Goal: Information Seeking & Learning: Learn about a topic

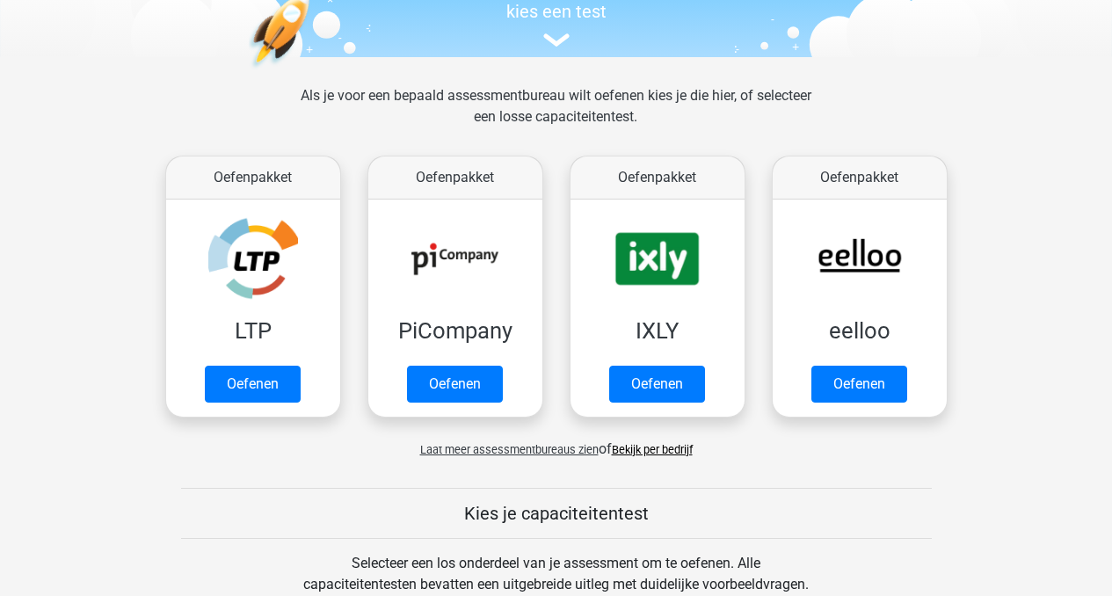
scroll to position [196, 0]
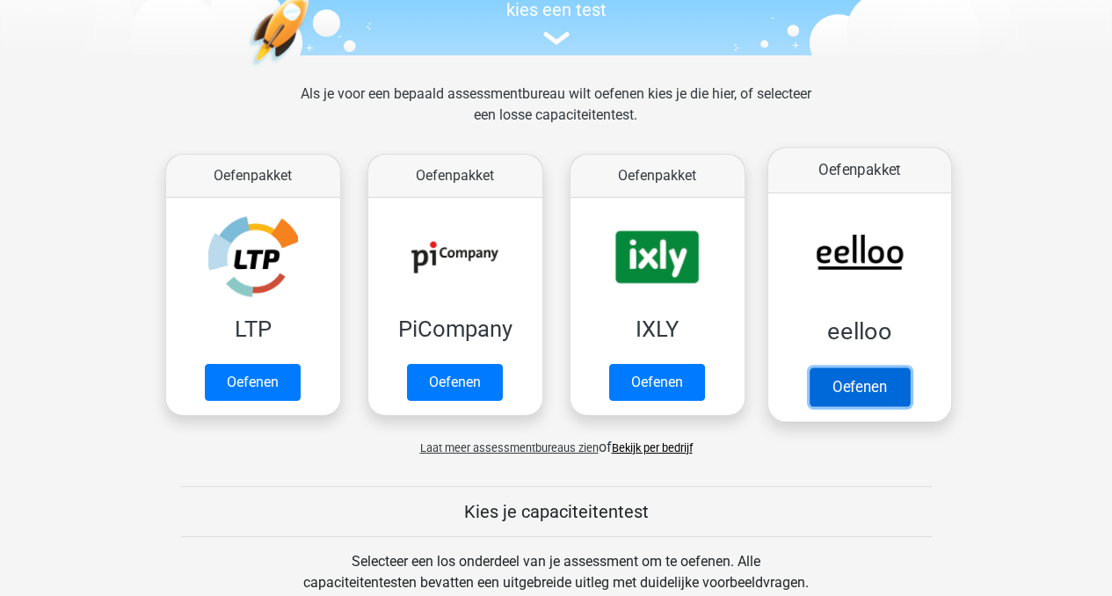
click at [877, 383] on link "Oefenen" at bounding box center [859, 387] width 100 height 39
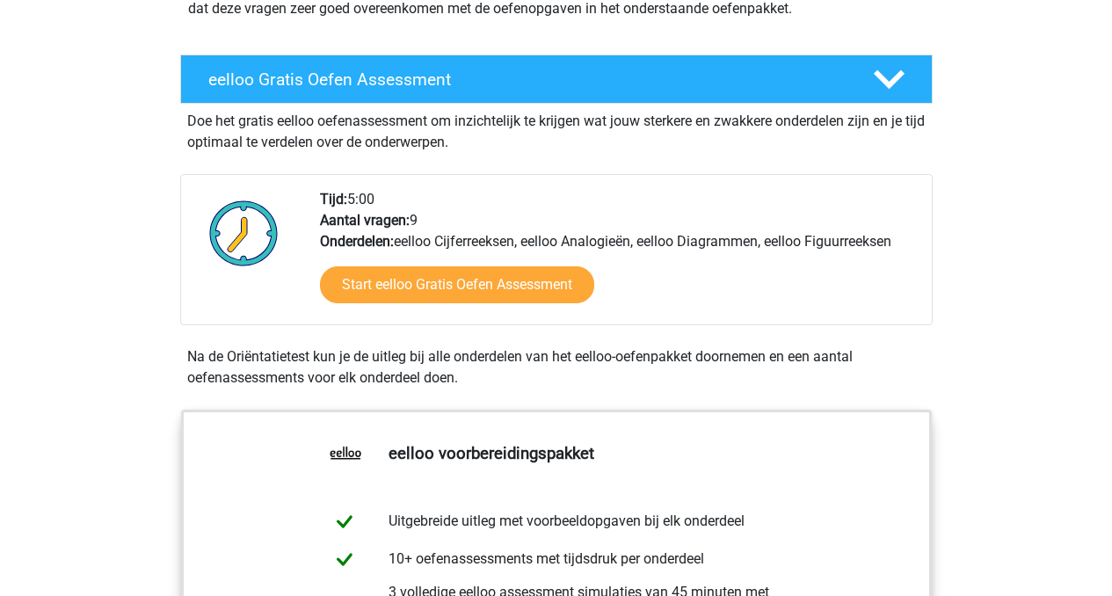
scroll to position [226, 0]
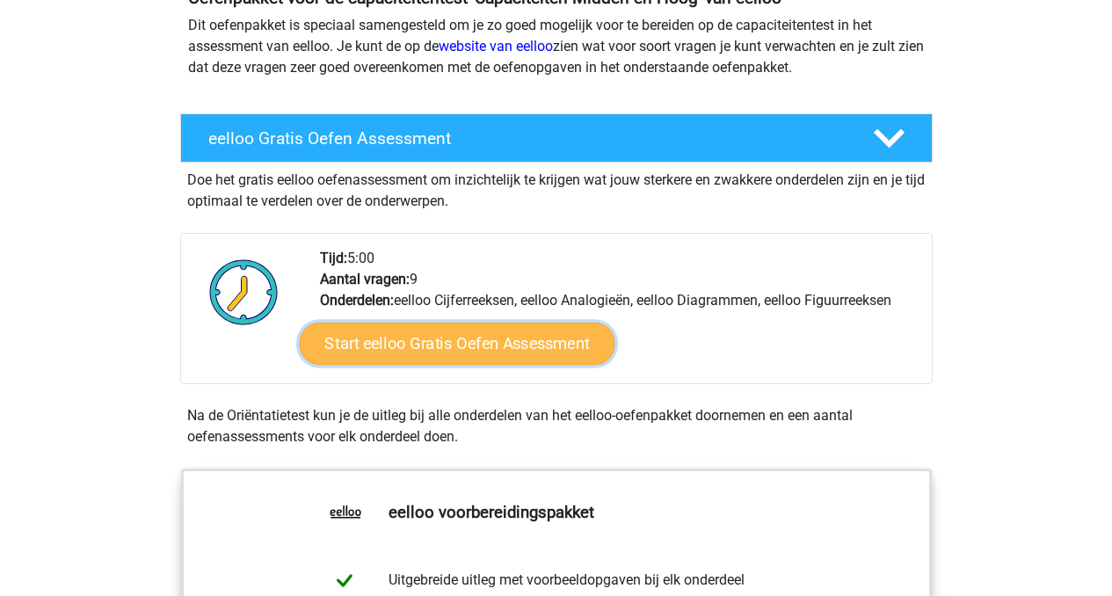
click at [449, 343] on link "Start eelloo Gratis Oefen Assessment" at bounding box center [457, 344] width 316 height 42
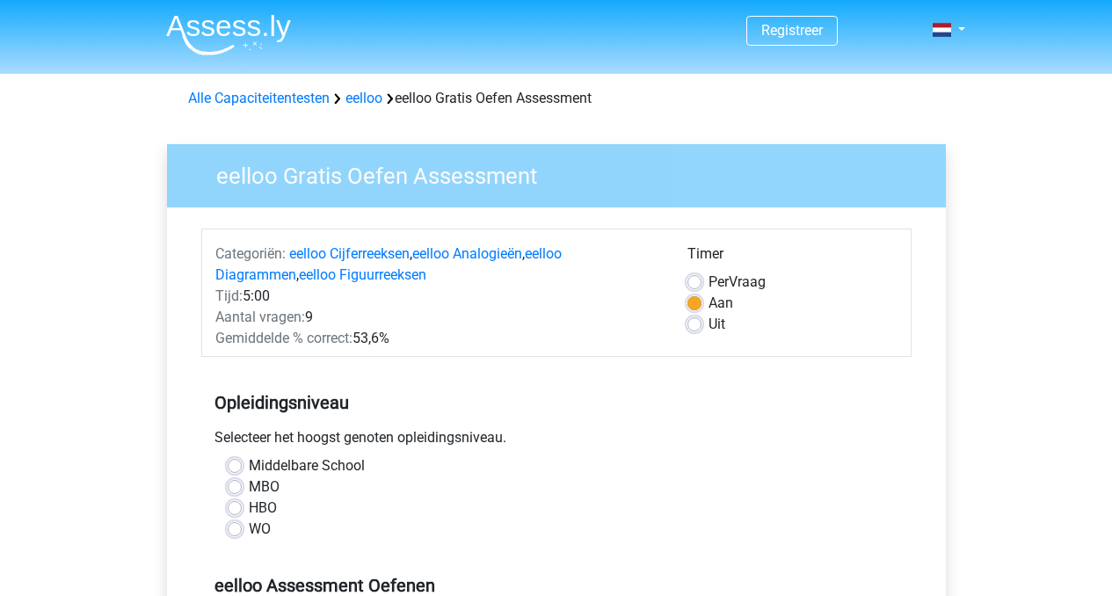
click at [249, 531] on label "WO" at bounding box center [260, 529] width 22 height 21
click at [235, 531] on input "WO" at bounding box center [235, 528] width 14 height 18
radio input "true"
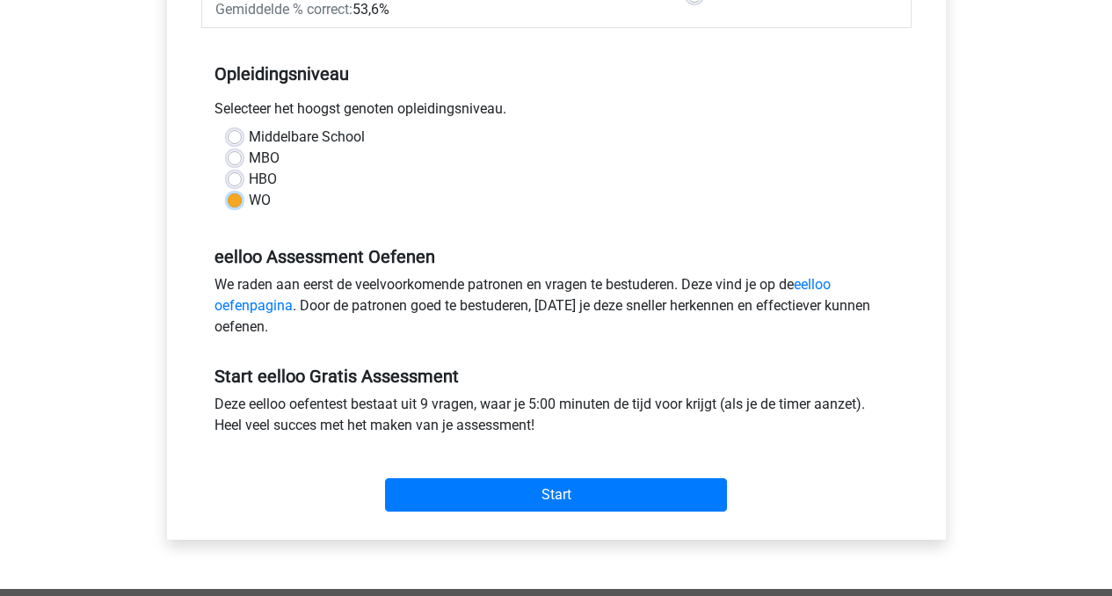
scroll to position [354, 0]
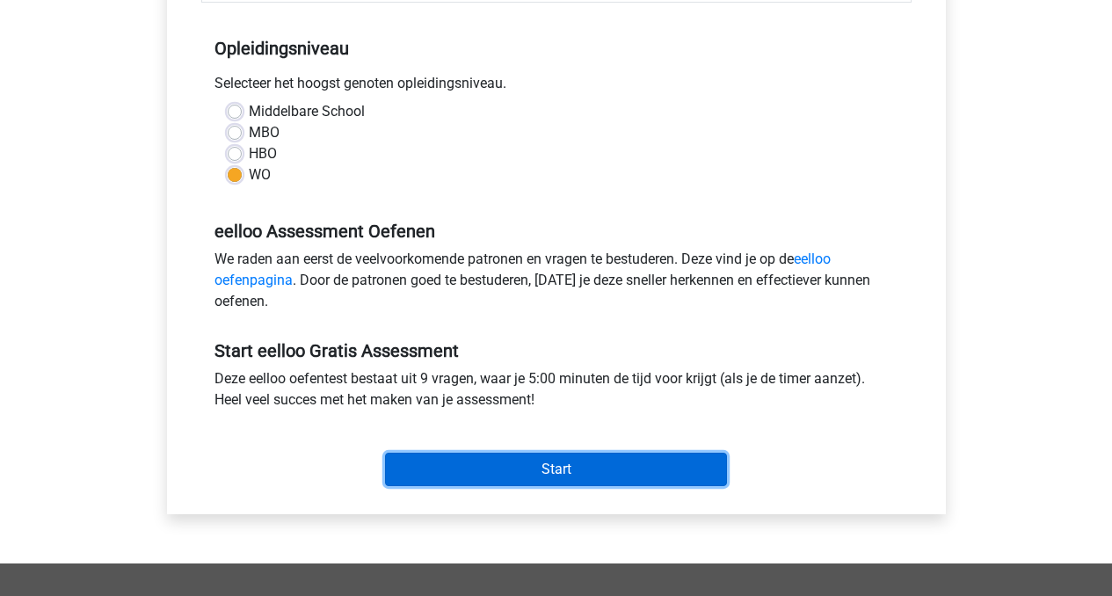
click at [522, 466] on input "Start" at bounding box center [556, 469] width 342 height 33
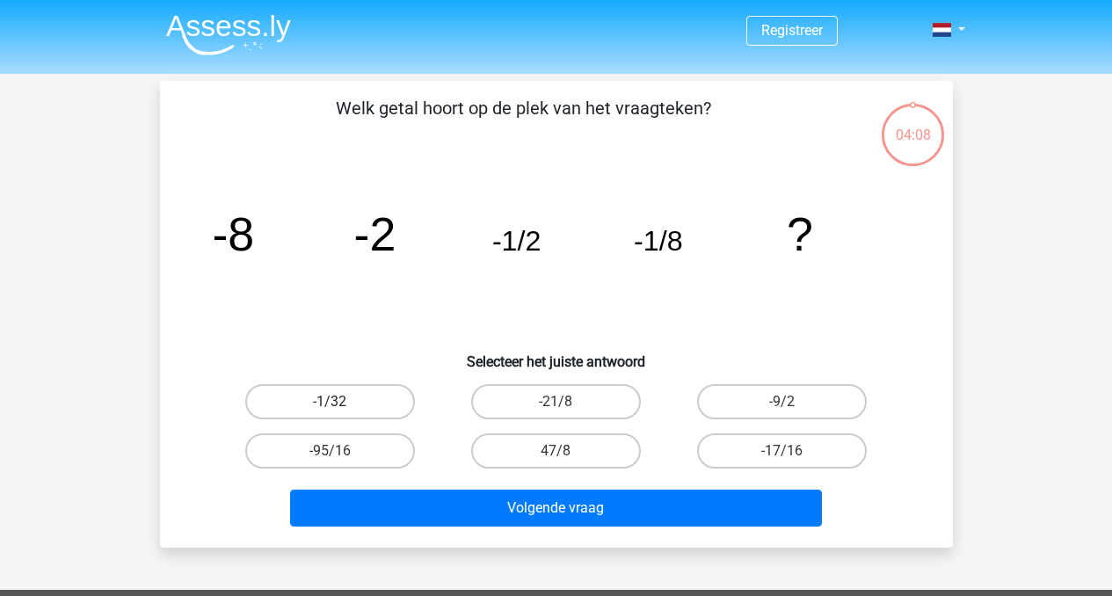
click at [377, 397] on label "-1/32" at bounding box center [330, 401] width 170 height 35
click at [341, 402] on input "-1/32" at bounding box center [335, 407] width 11 height 11
radio input "true"
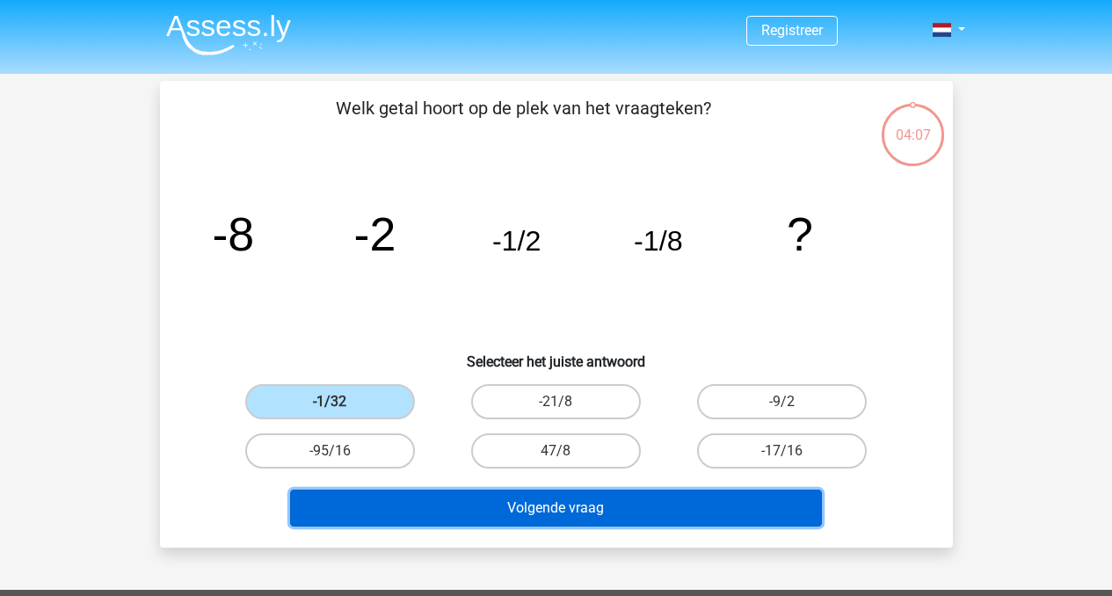
click at [591, 511] on button "Volgende vraag" at bounding box center [556, 508] width 532 height 37
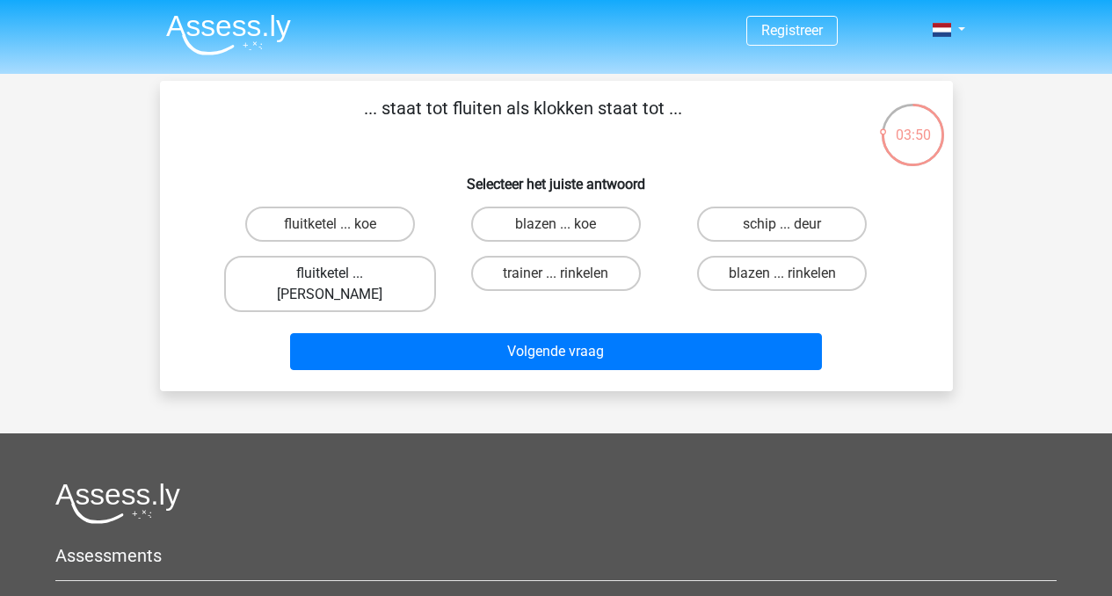
click at [352, 278] on label "fluitketel ... luiden" at bounding box center [330, 284] width 212 height 56
click at [341, 278] on input "fluitketel ... luiden" at bounding box center [335, 278] width 11 height 11
radio input "true"
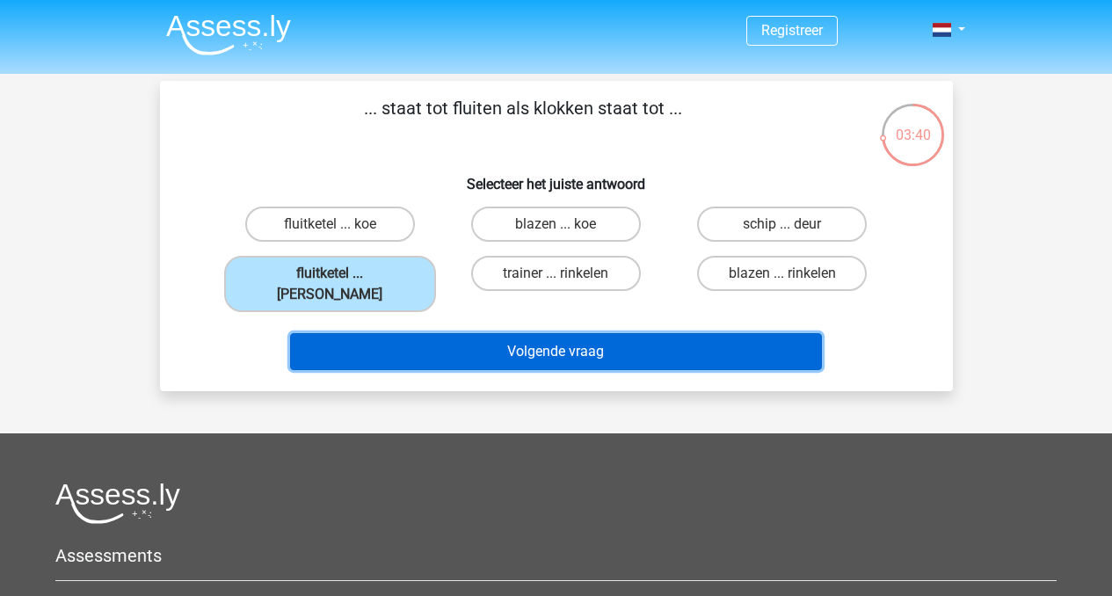
click at [534, 336] on button "Volgende vraag" at bounding box center [556, 351] width 532 height 37
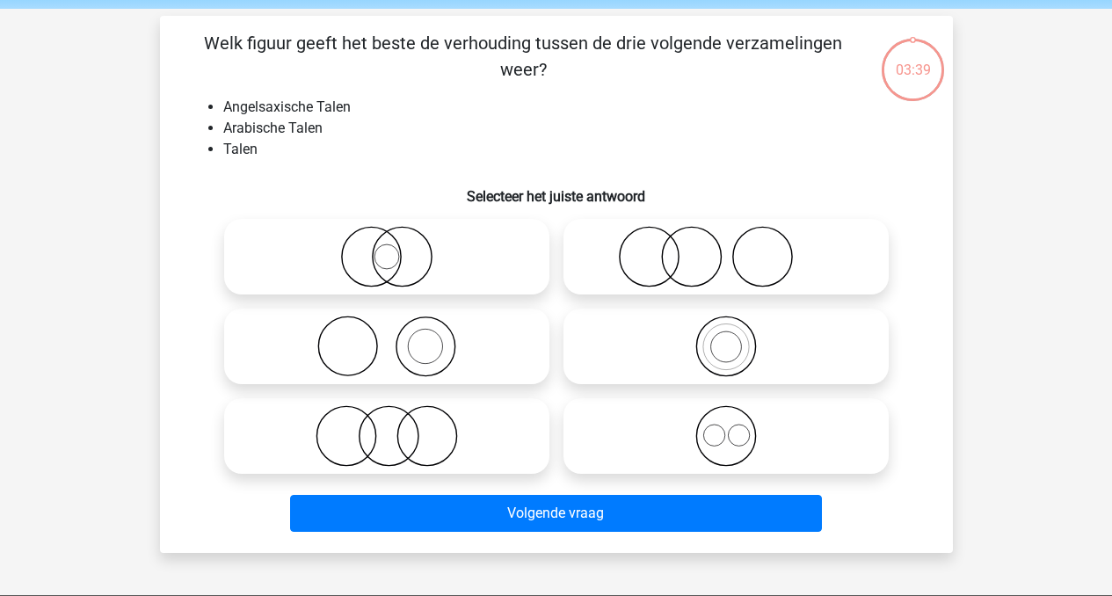
scroll to position [62, 0]
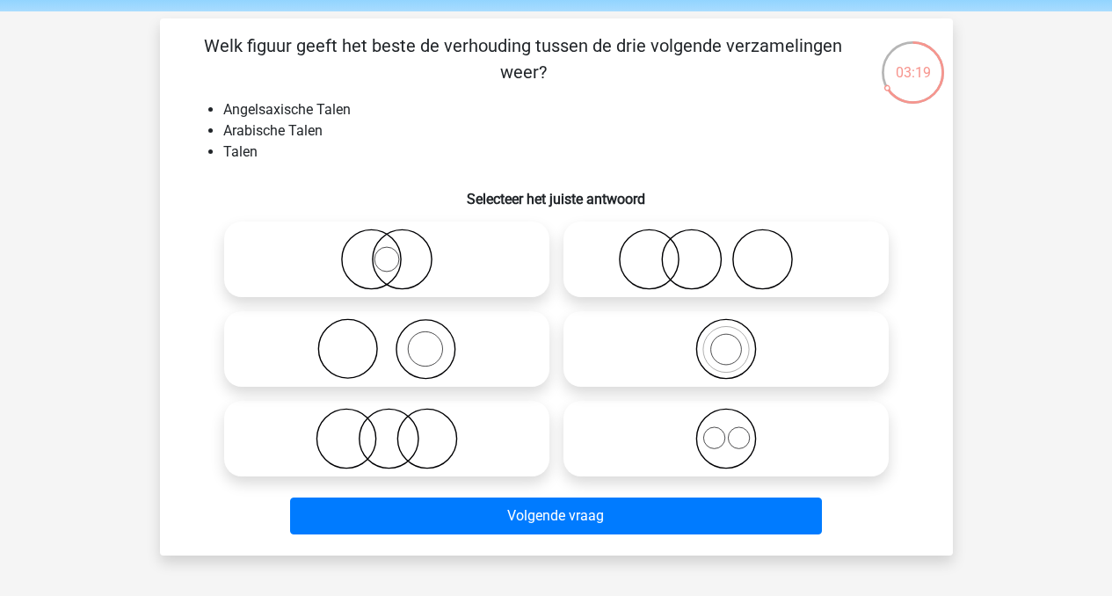
click at [731, 449] on icon at bounding box center [726, 439] width 311 height 62
click at [731, 430] on input "radio" at bounding box center [731, 424] width 11 height 11
radio input "true"
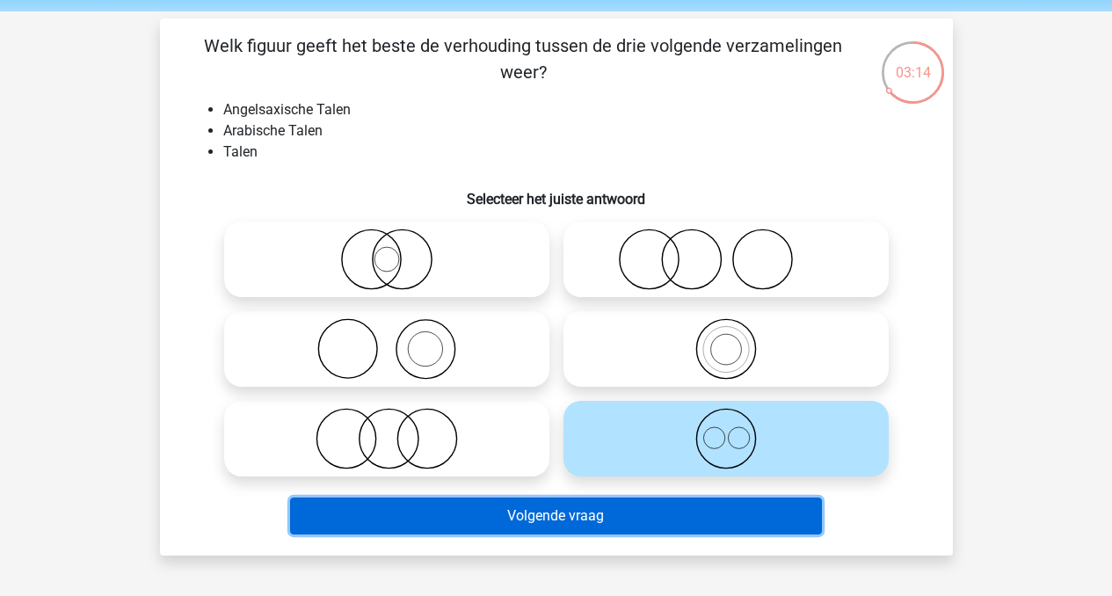
click at [580, 511] on button "Volgende vraag" at bounding box center [556, 516] width 532 height 37
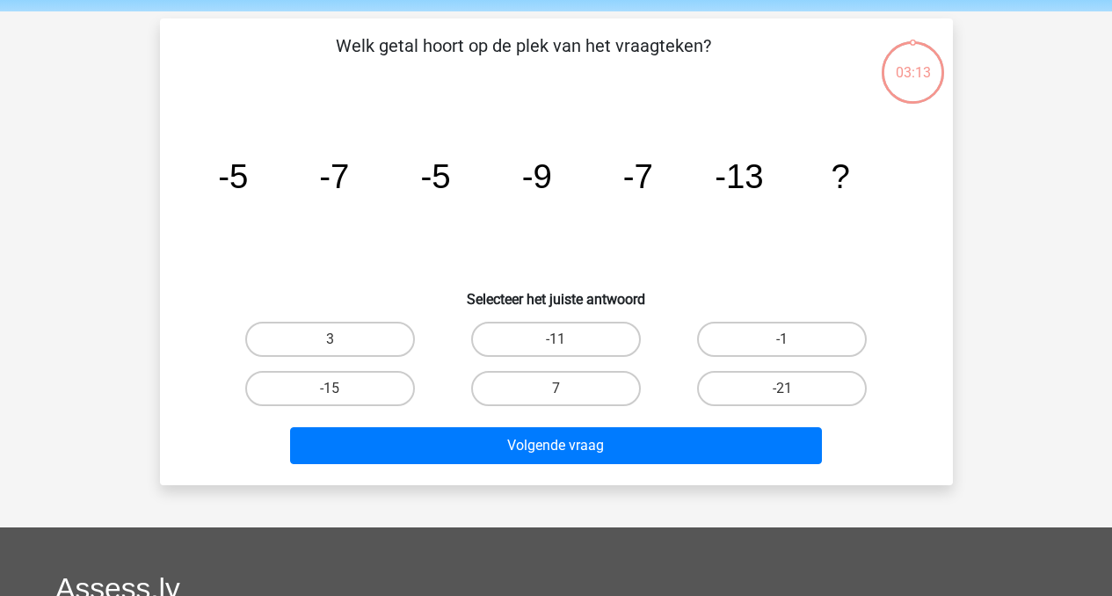
scroll to position [81, 0]
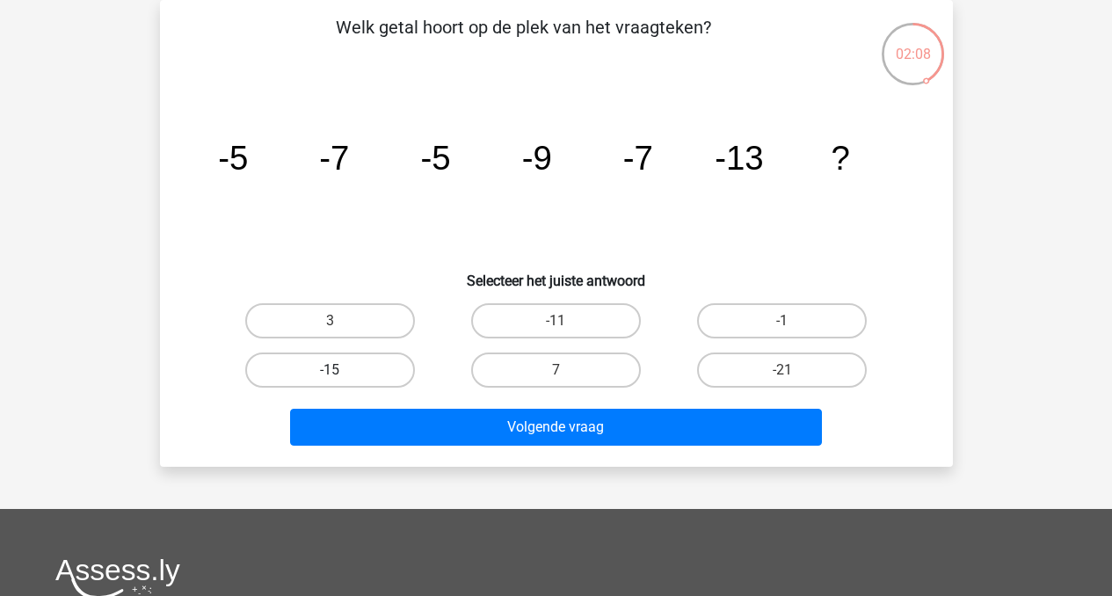
click at [339, 367] on label "-15" at bounding box center [330, 370] width 170 height 35
click at [339, 370] on input "-15" at bounding box center [335, 375] width 11 height 11
radio input "true"
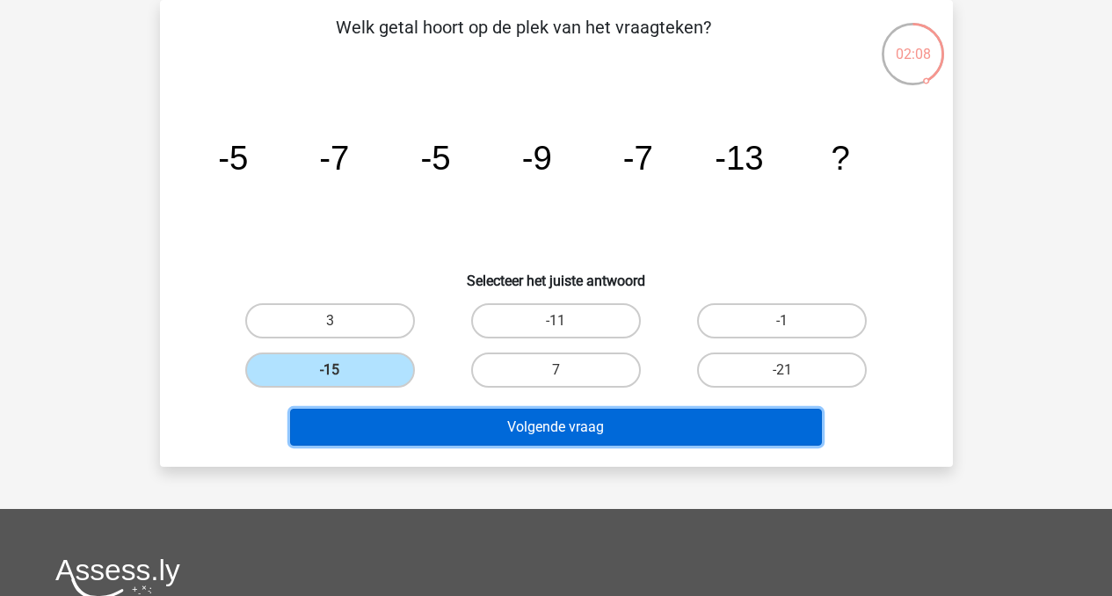
click at [551, 414] on button "Volgende vraag" at bounding box center [556, 427] width 532 height 37
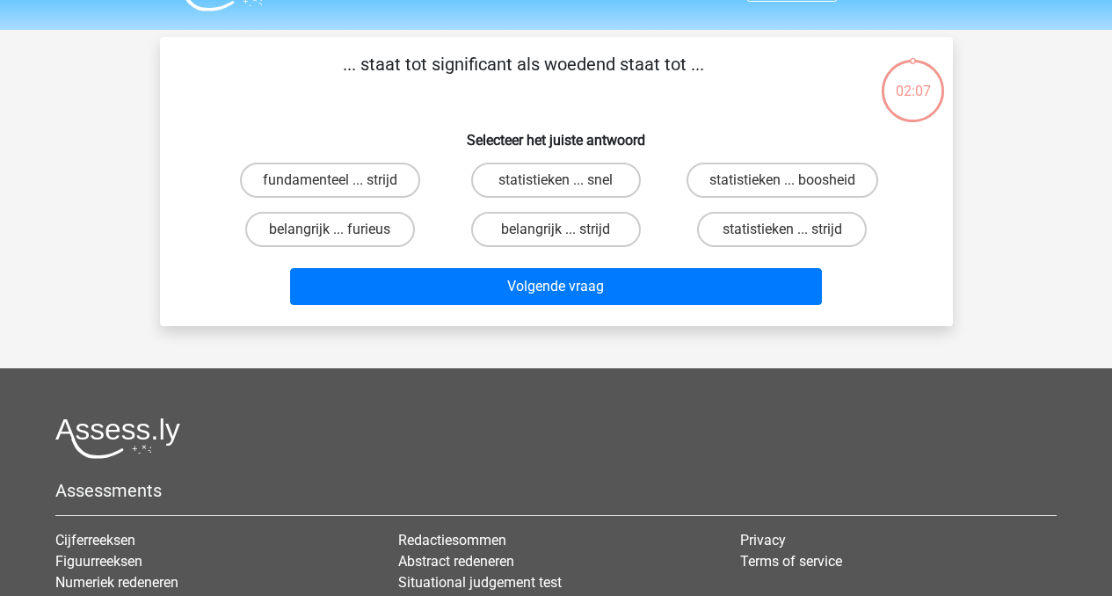
scroll to position [34, 0]
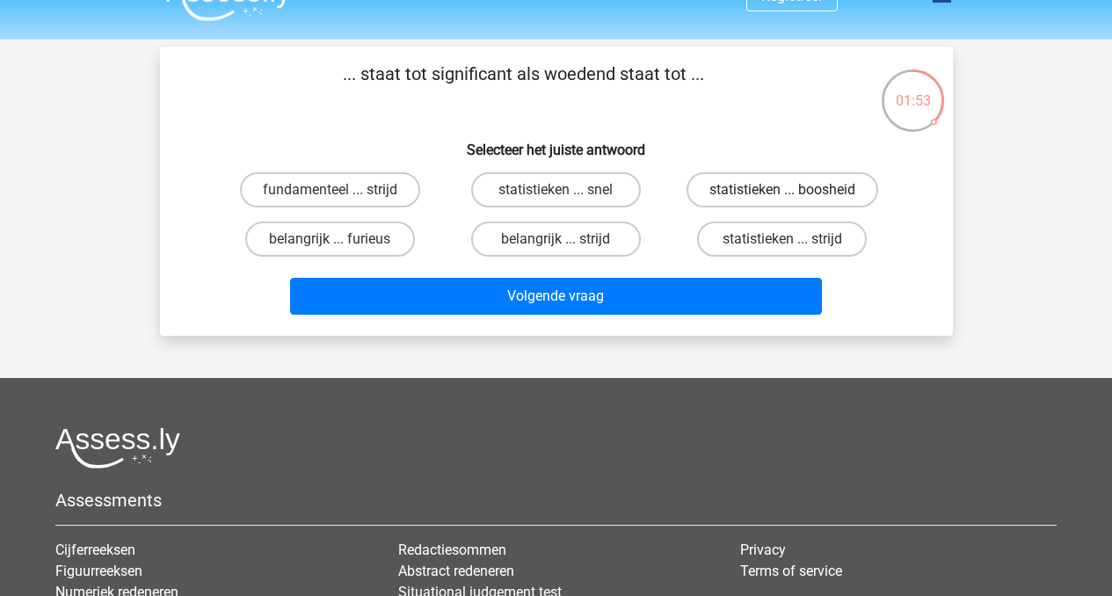
click at [803, 186] on label "statistieken ... boosheid" at bounding box center [783, 189] width 192 height 35
click at [794, 190] on input "statistieken ... boosheid" at bounding box center [788, 195] width 11 height 11
radio input "true"
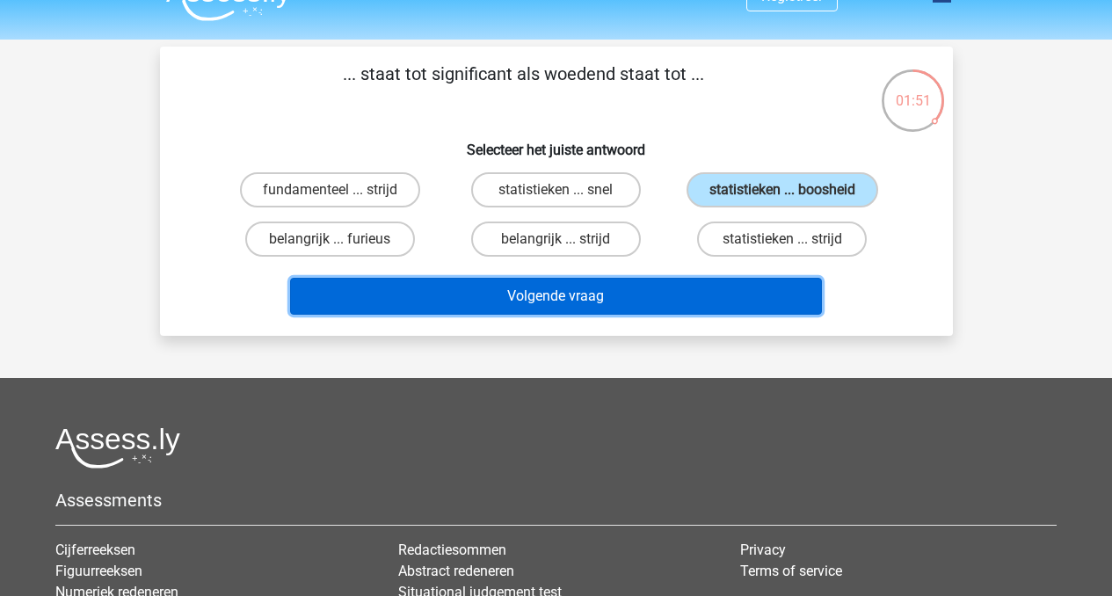
click at [637, 298] on button "Volgende vraag" at bounding box center [556, 296] width 532 height 37
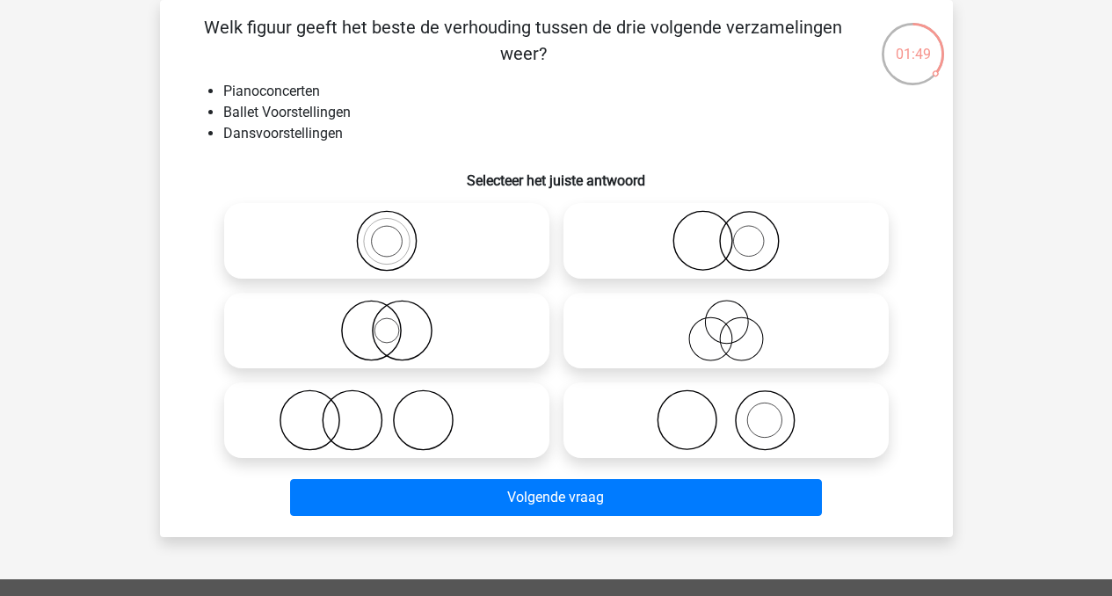
scroll to position [70, 0]
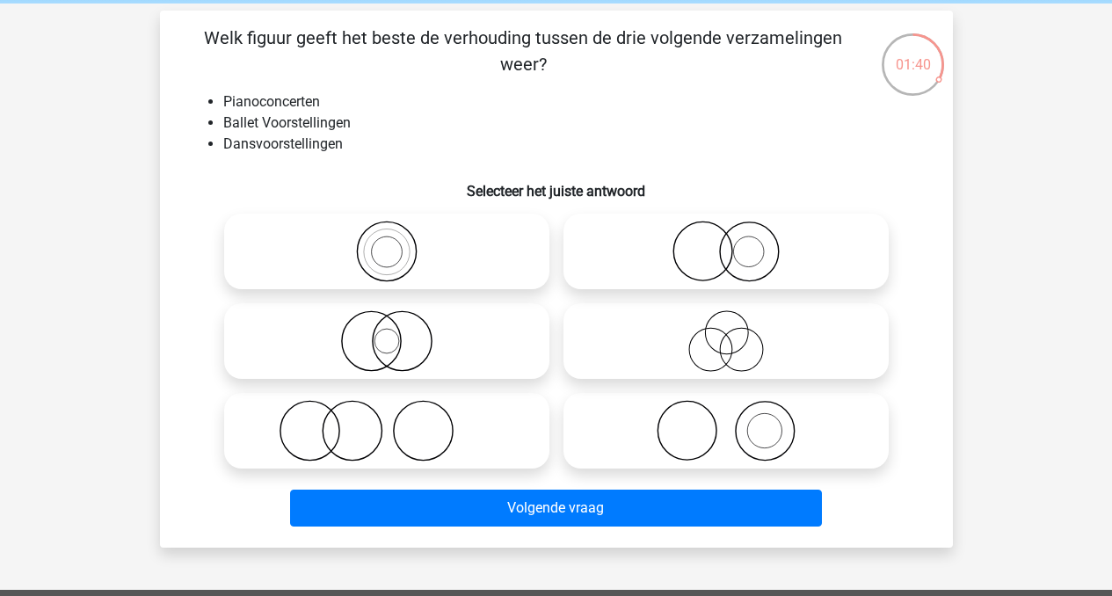
click at [768, 426] on icon at bounding box center [726, 431] width 311 height 62
click at [738, 422] on input "radio" at bounding box center [731, 416] width 11 height 11
radio input "true"
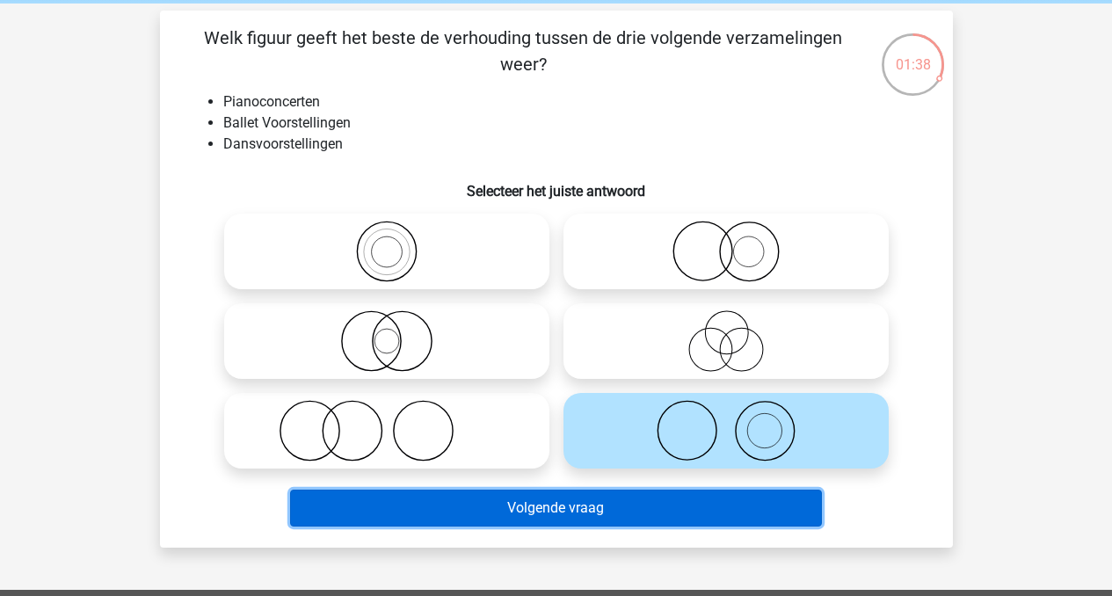
click at [601, 506] on button "Volgende vraag" at bounding box center [556, 508] width 532 height 37
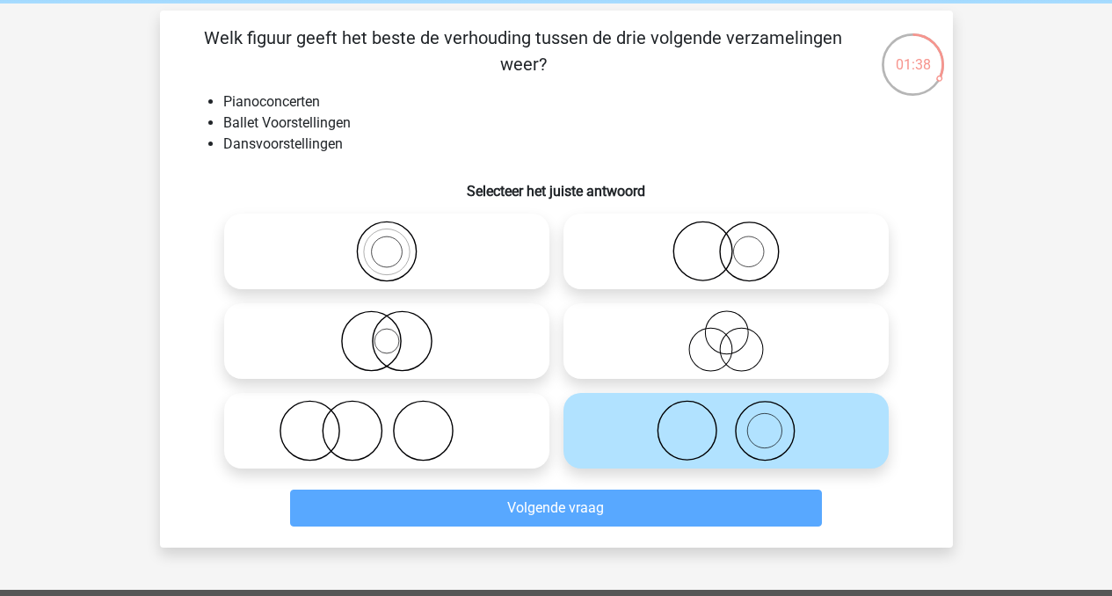
scroll to position [81, 0]
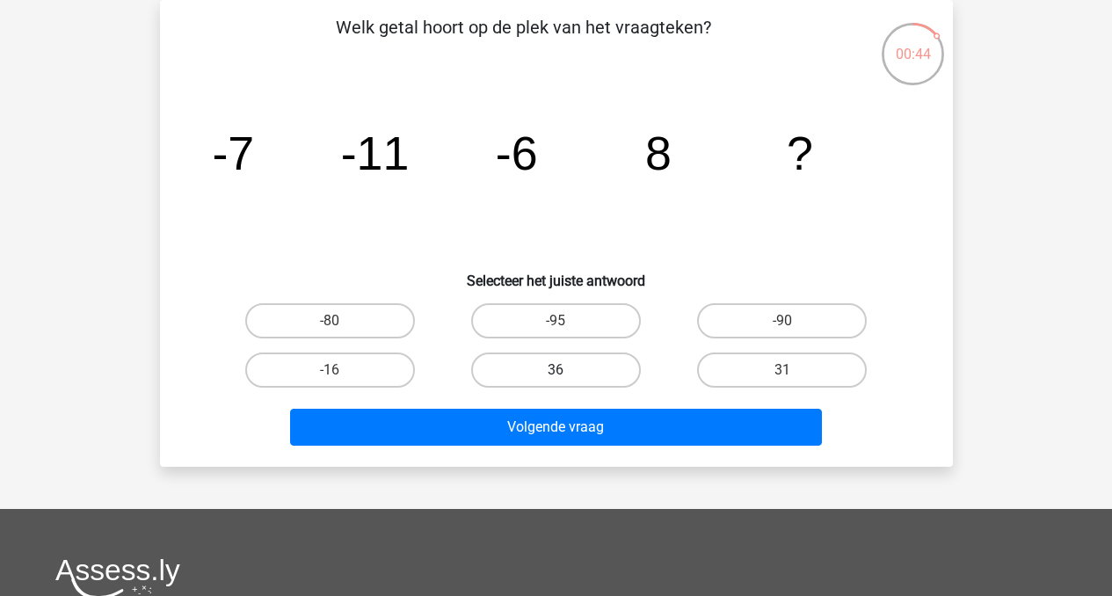
click at [541, 373] on label "36" at bounding box center [556, 370] width 170 height 35
click at [556, 373] on input "36" at bounding box center [561, 375] width 11 height 11
radio input "true"
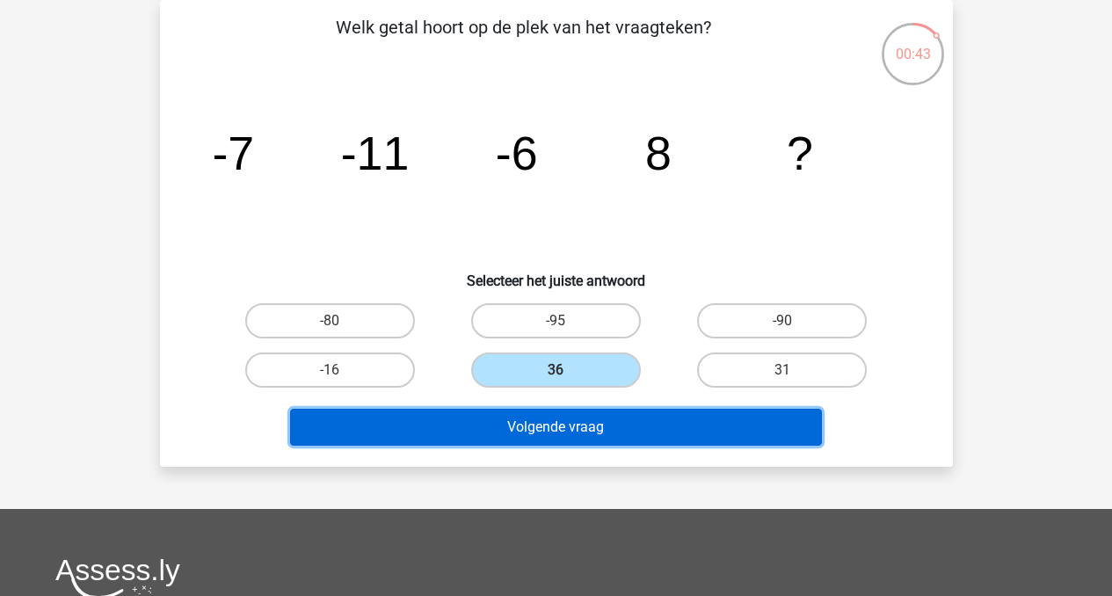
click at [568, 426] on button "Volgende vraag" at bounding box center [556, 427] width 532 height 37
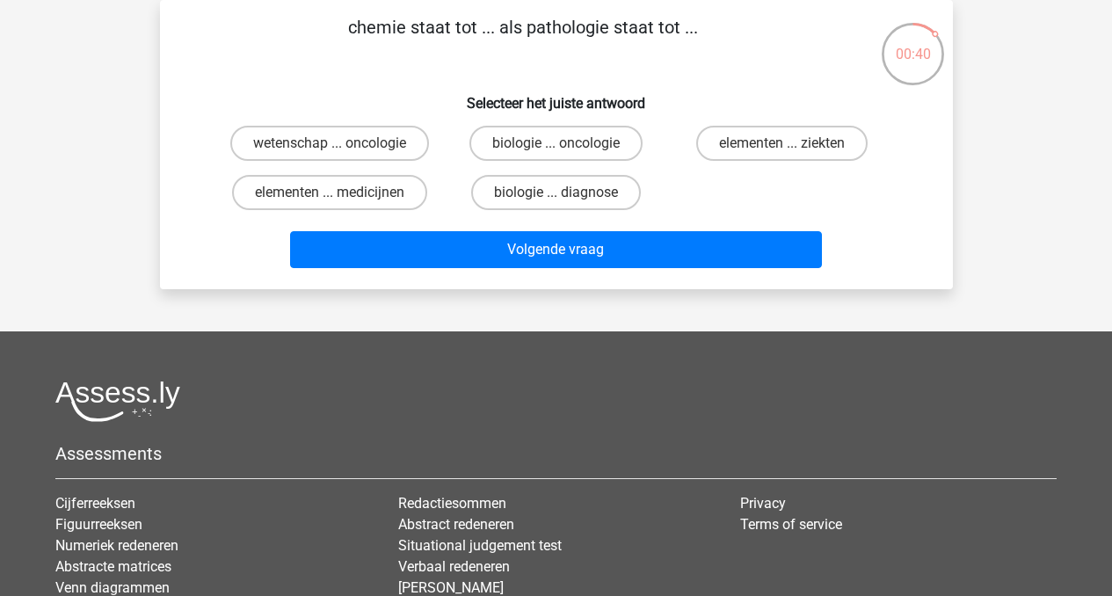
scroll to position [0, 0]
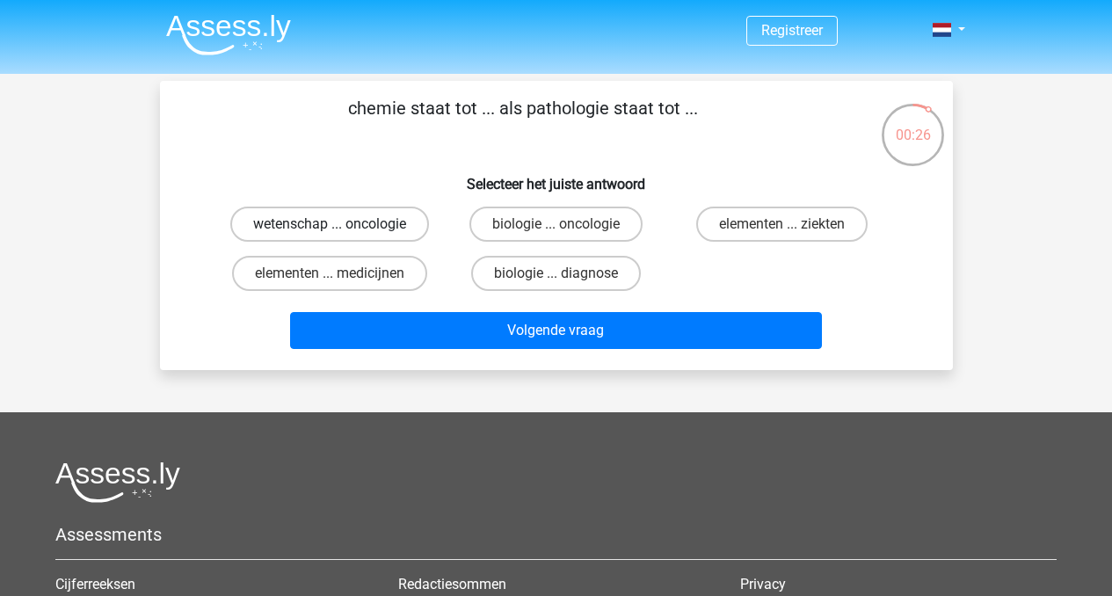
click at [355, 213] on label "wetenschap ... oncologie" at bounding box center [329, 224] width 199 height 35
click at [341, 224] on input "wetenschap ... oncologie" at bounding box center [335, 229] width 11 height 11
radio input "true"
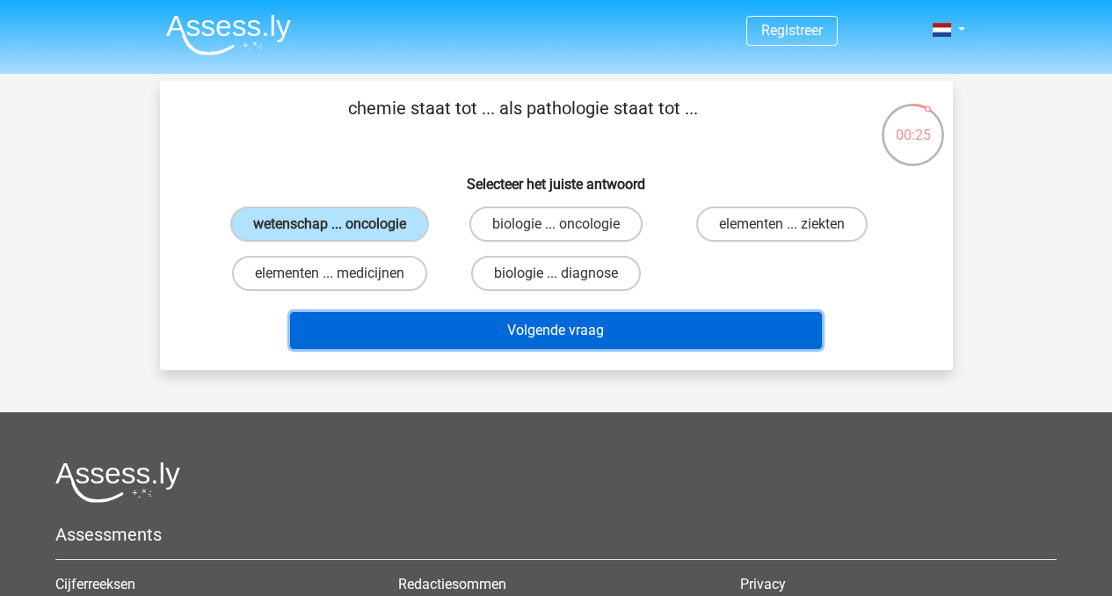
click at [576, 329] on button "Volgende vraag" at bounding box center [556, 330] width 532 height 37
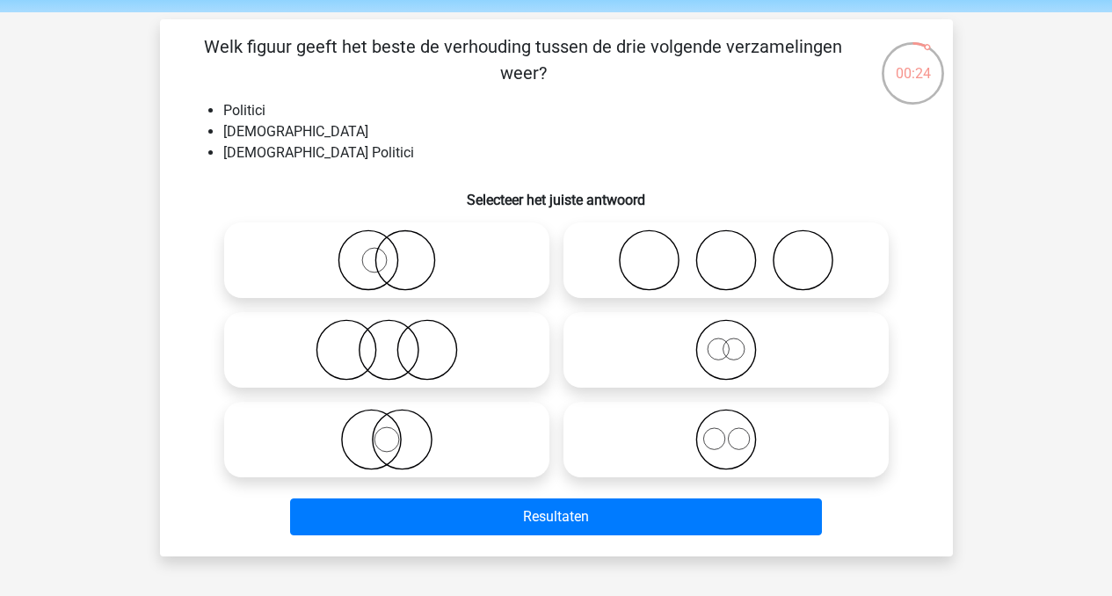
scroll to position [60, 0]
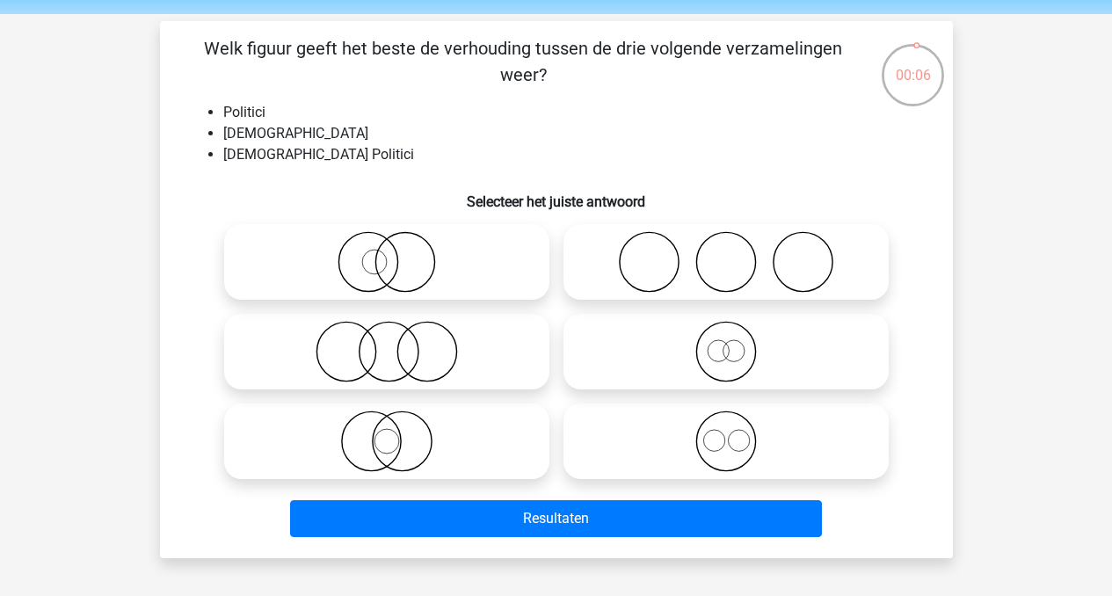
click at [430, 333] on icon at bounding box center [386, 352] width 311 height 62
click at [398, 333] on input "radio" at bounding box center [392, 336] width 11 height 11
radio input "true"
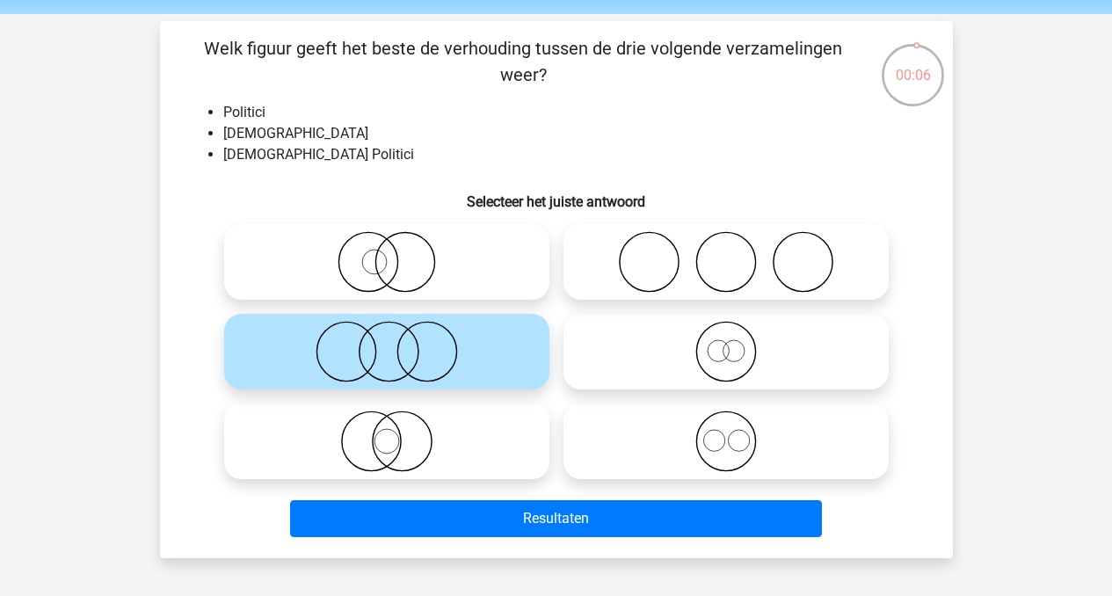
click at [395, 262] on icon at bounding box center [386, 262] width 311 height 62
click at [395, 253] on input "radio" at bounding box center [392, 247] width 11 height 11
radio input "true"
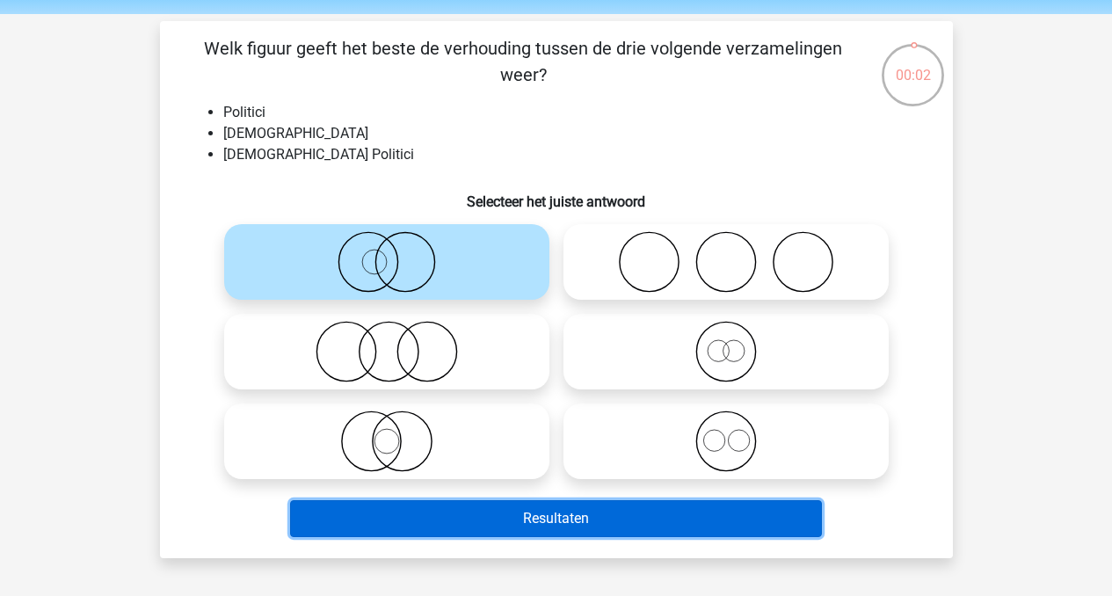
click at [492, 524] on button "Resultaten" at bounding box center [556, 518] width 532 height 37
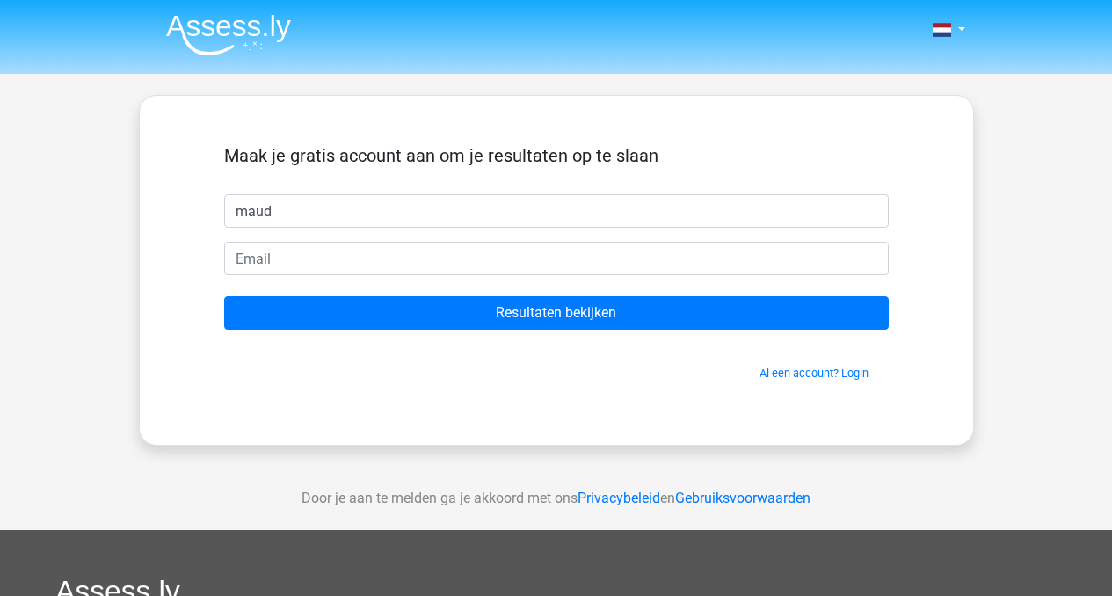
type input "maud"
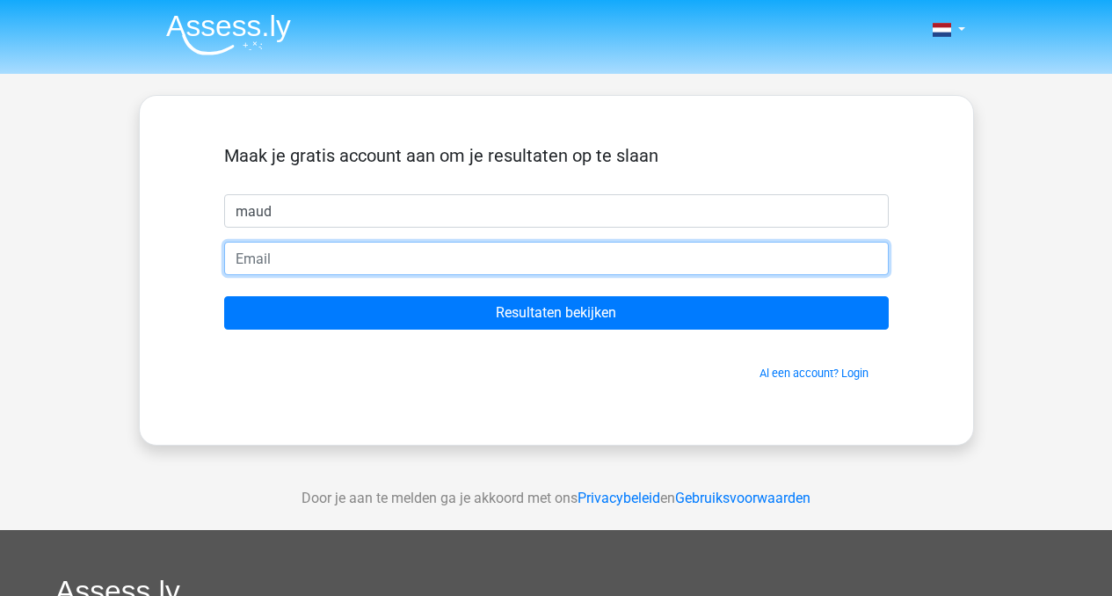
click at [273, 265] on input "email" at bounding box center [556, 258] width 665 height 33
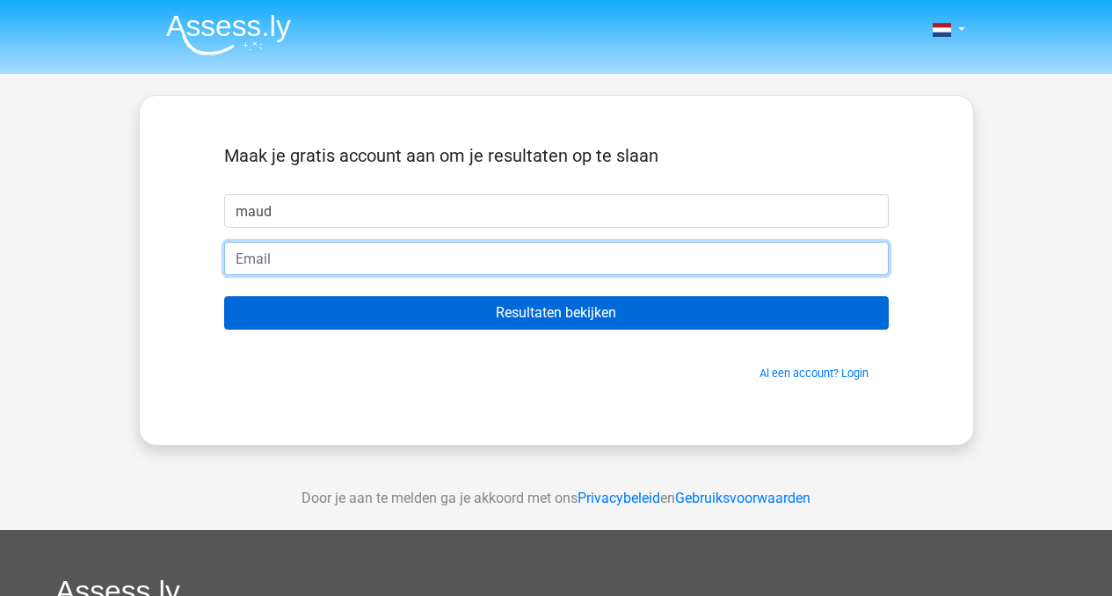
type input "[EMAIL_ADDRESS][DOMAIN_NAME]"
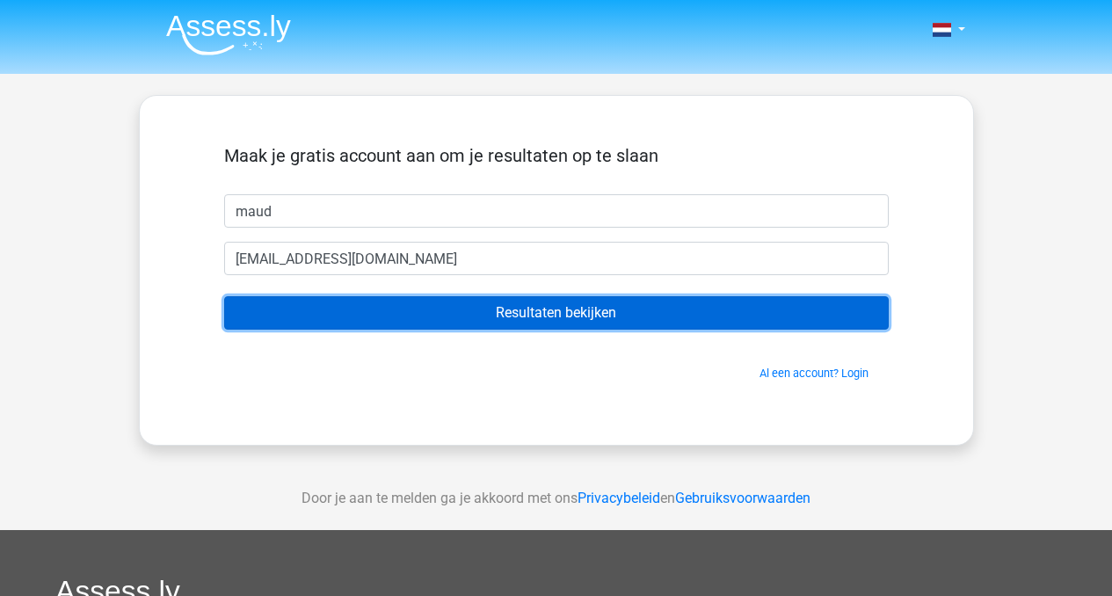
click at [462, 307] on input "Resultaten bekijken" at bounding box center [556, 312] width 665 height 33
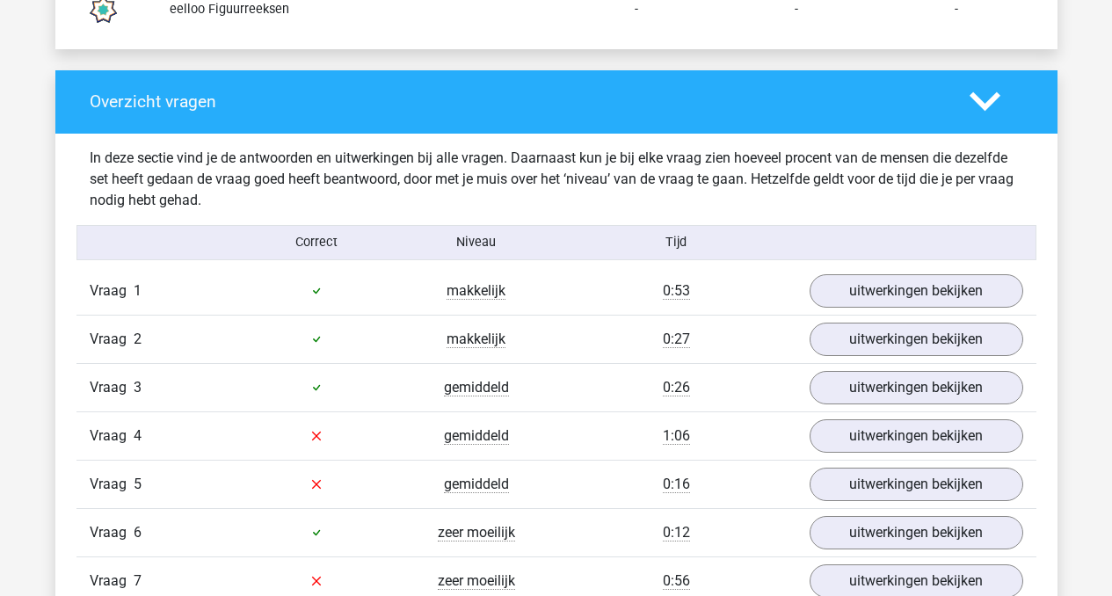
scroll to position [1897, 0]
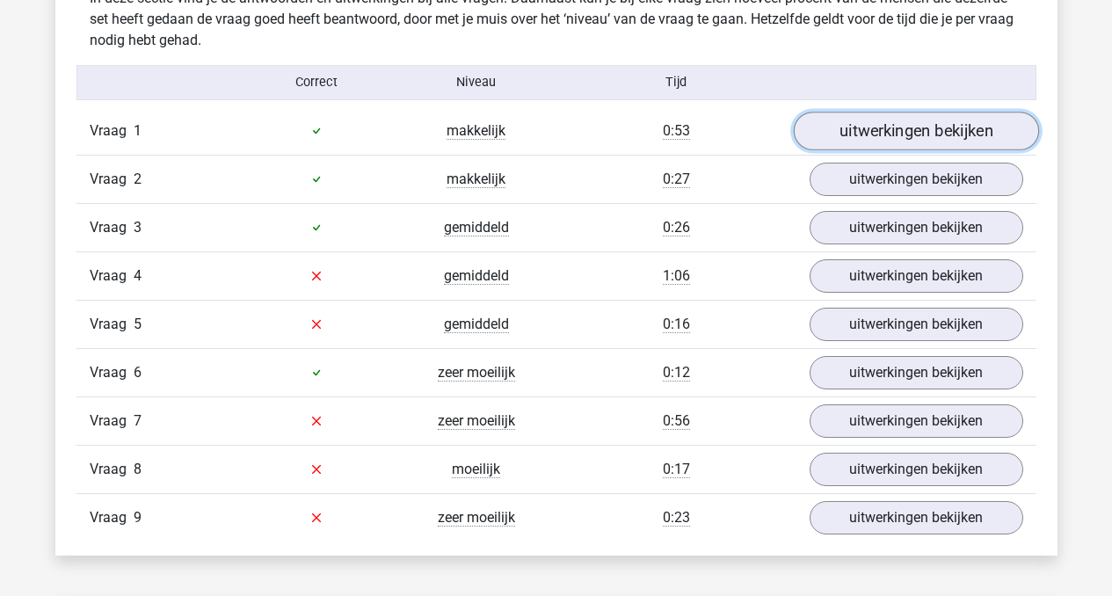
click at [915, 135] on link "uitwerkingen bekijken" at bounding box center [915, 131] width 245 height 39
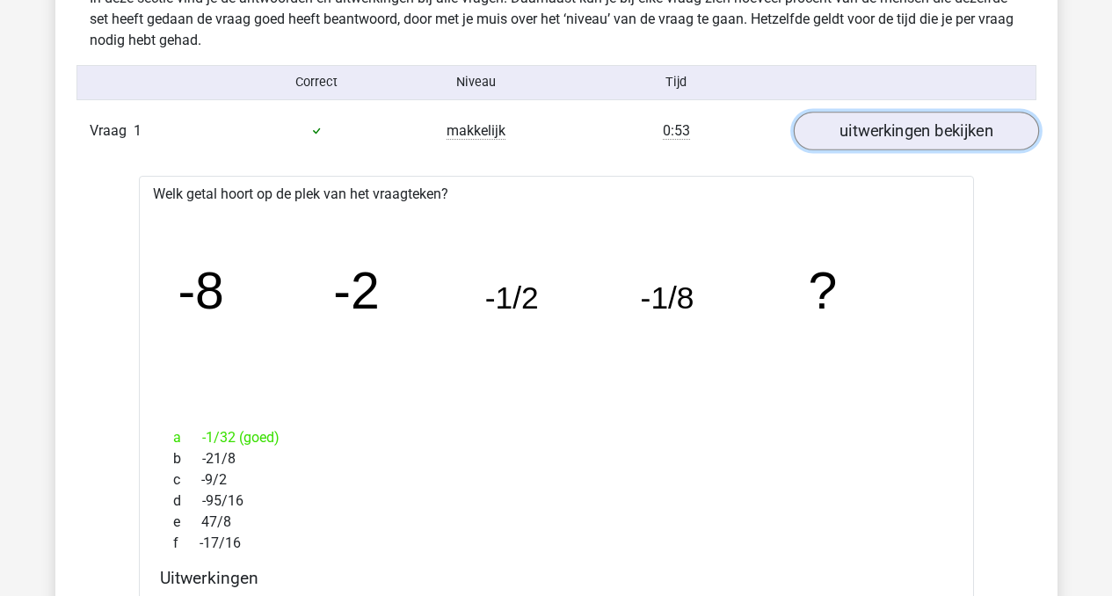
click at [915, 135] on link "uitwerkingen bekijken" at bounding box center [915, 131] width 245 height 39
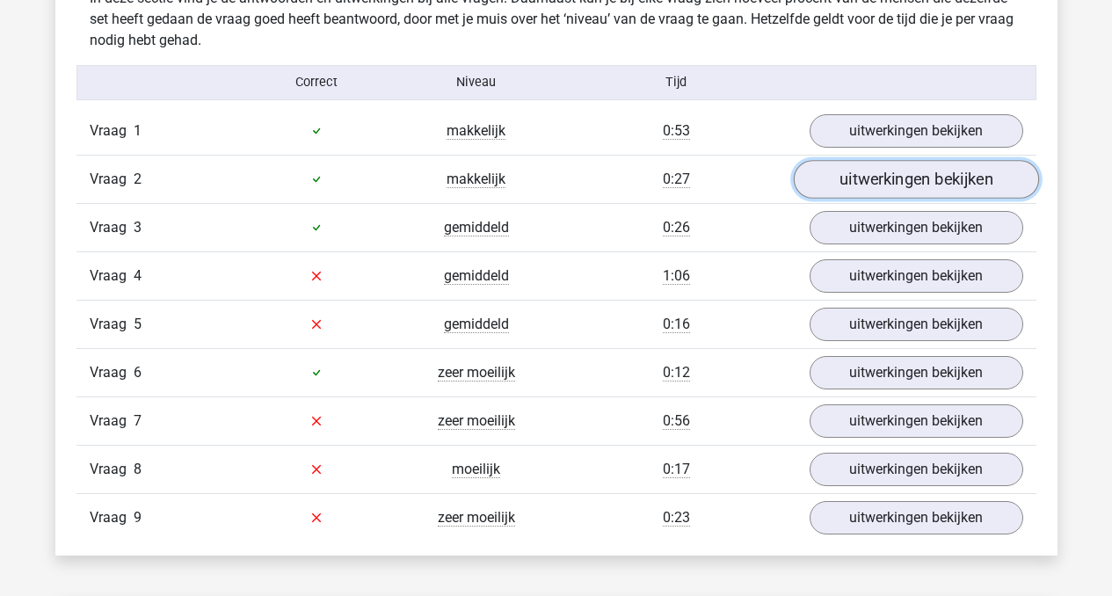
click at [907, 184] on link "uitwerkingen bekijken" at bounding box center [915, 179] width 245 height 39
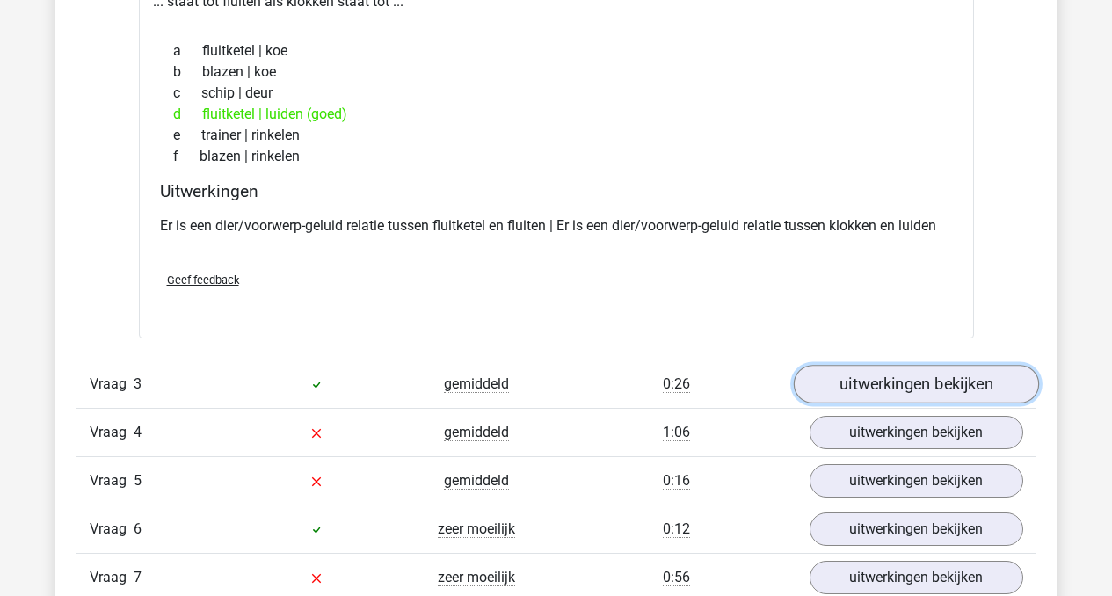
click at [901, 389] on link "uitwerkingen bekijken" at bounding box center [915, 384] width 245 height 39
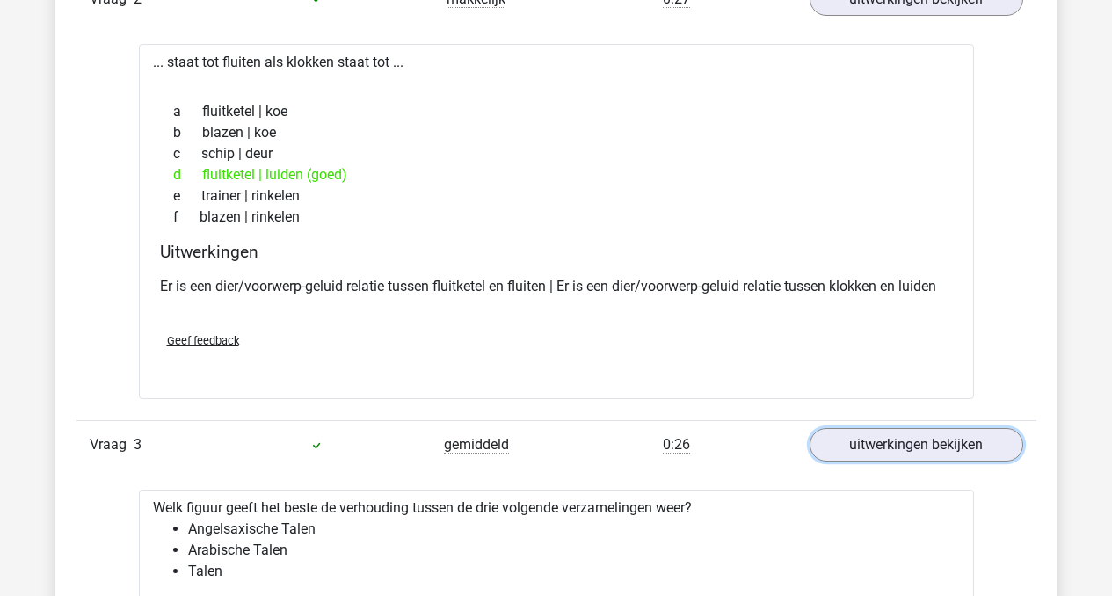
scroll to position [1982, 0]
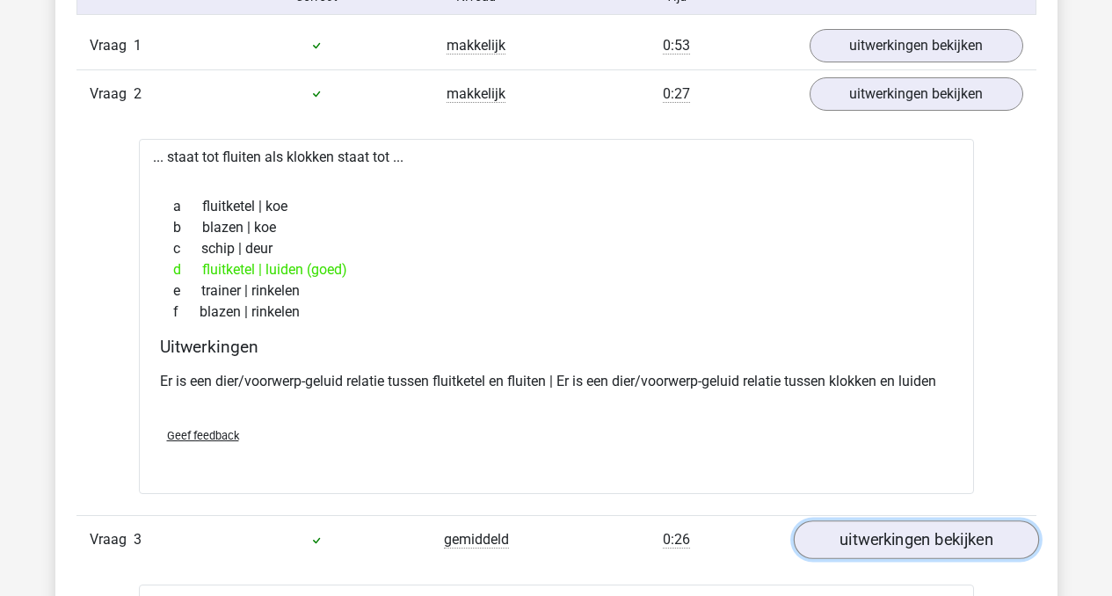
click at [928, 549] on link "uitwerkingen bekijken" at bounding box center [915, 540] width 245 height 39
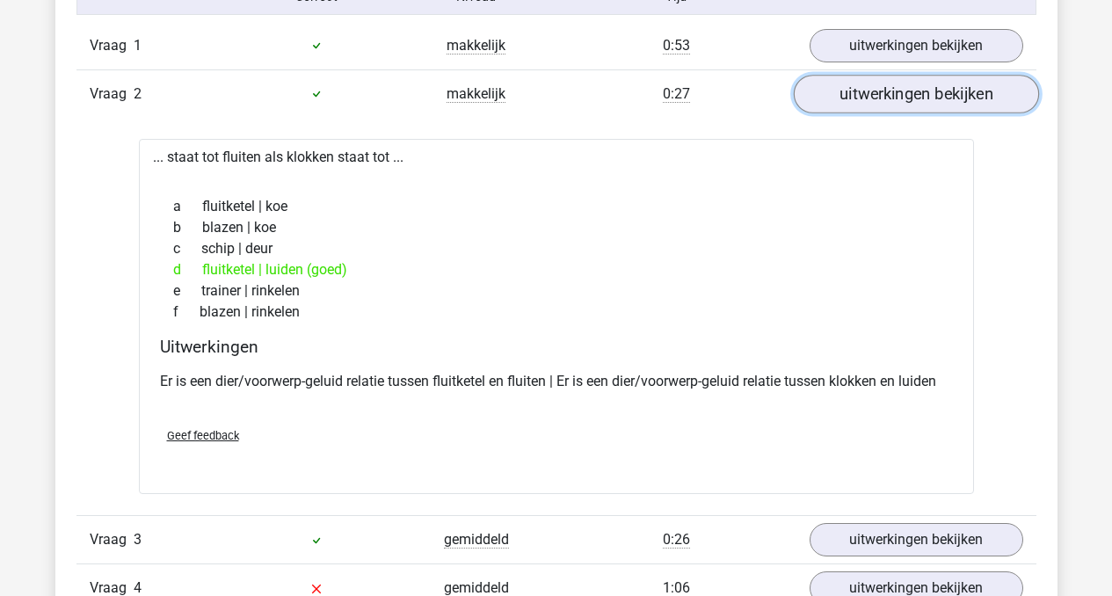
click at [927, 104] on link "uitwerkingen bekijken" at bounding box center [915, 94] width 245 height 39
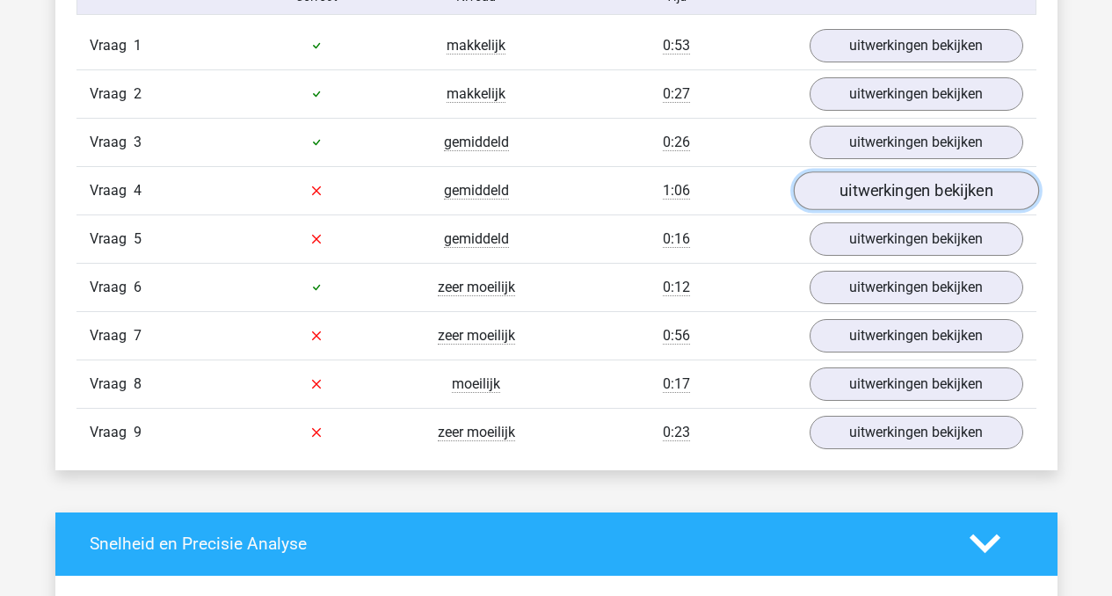
click at [888, 196] on link "uitwerkingen bekijken" at bounding box center [915, 190] width 245 height 39
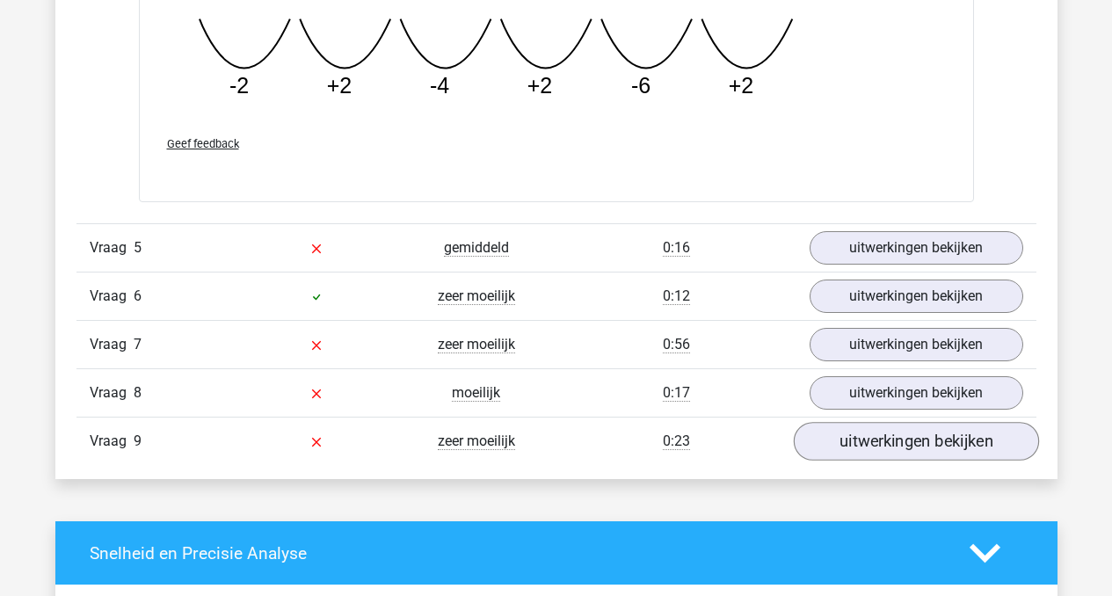
scroll to position [2782, 0]
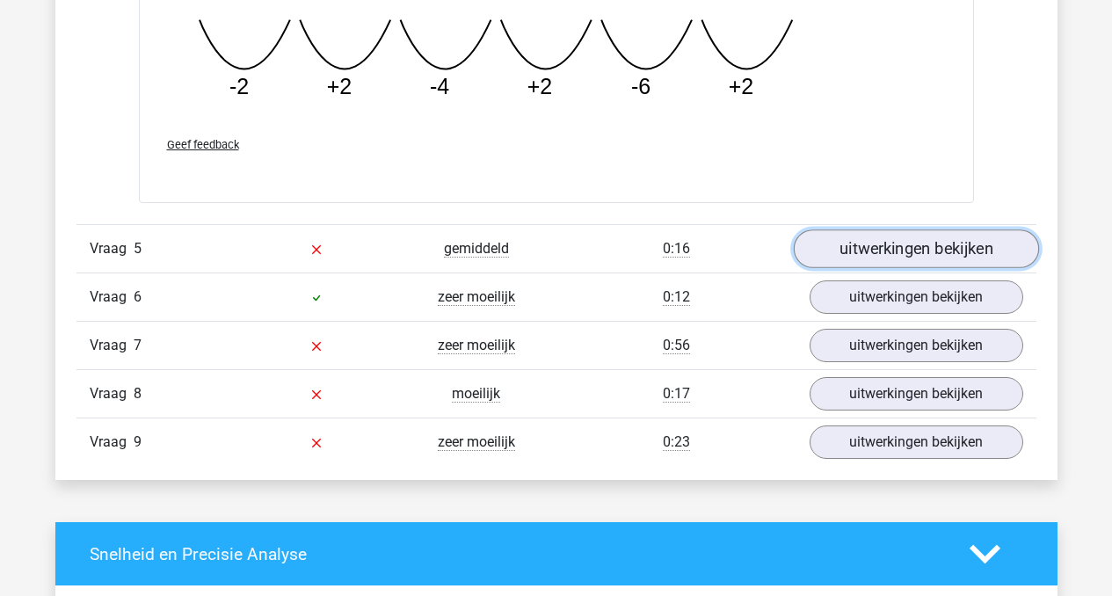
click at [870, 260] on link "uitwerkingen bekijken" at bounding box center [915, 248] width 245 height 39
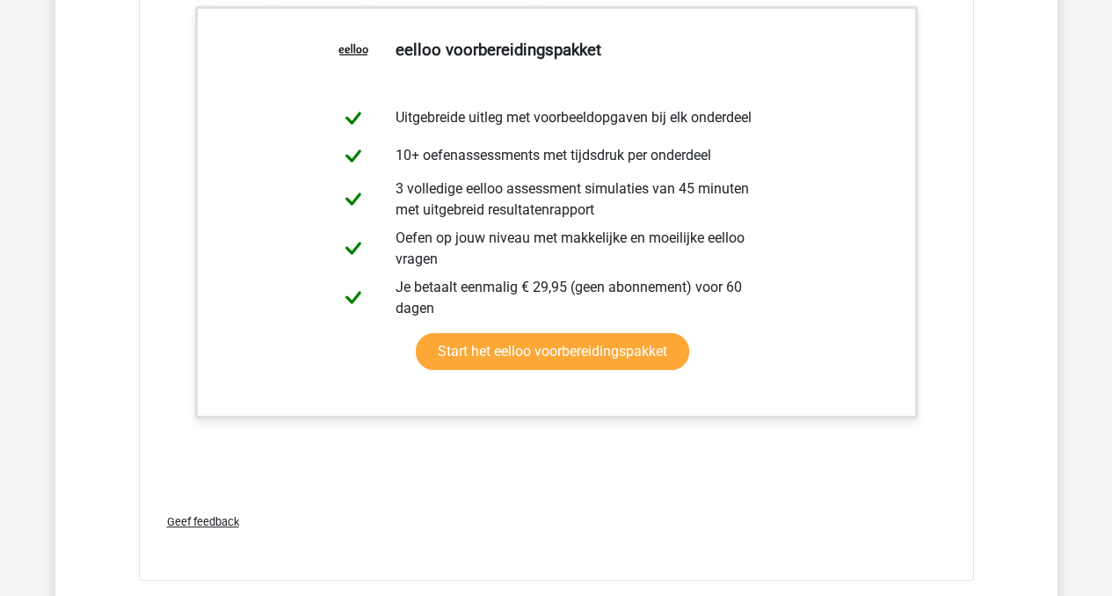
scroll to position [3389, 0]
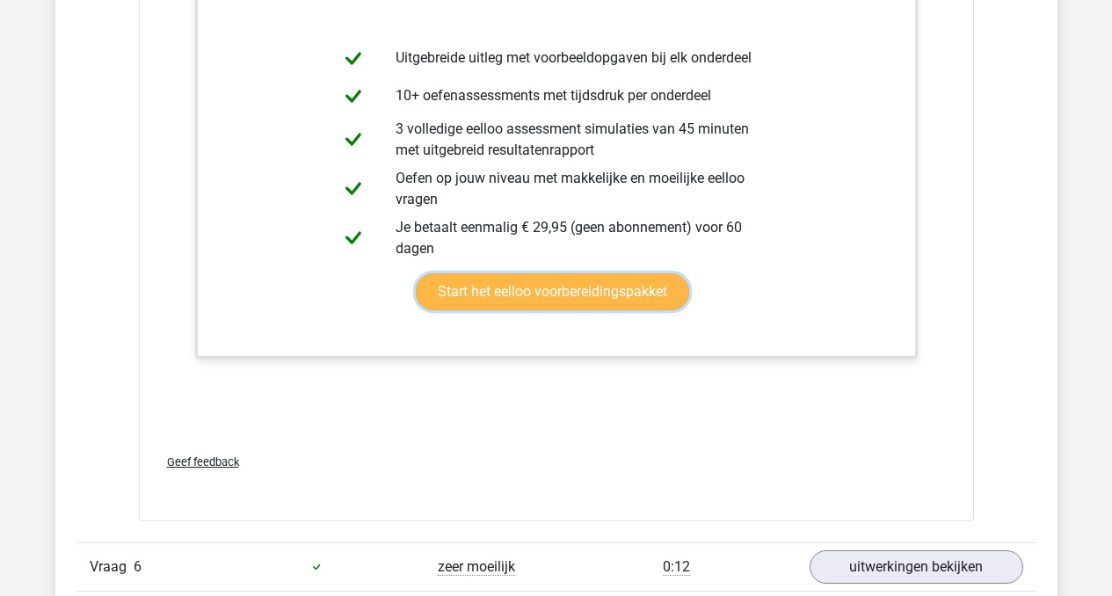
click at [547, 306] on link "Start het eelloo voorbereidingspakket" at bounding box center [552, 291] width 273 height 37
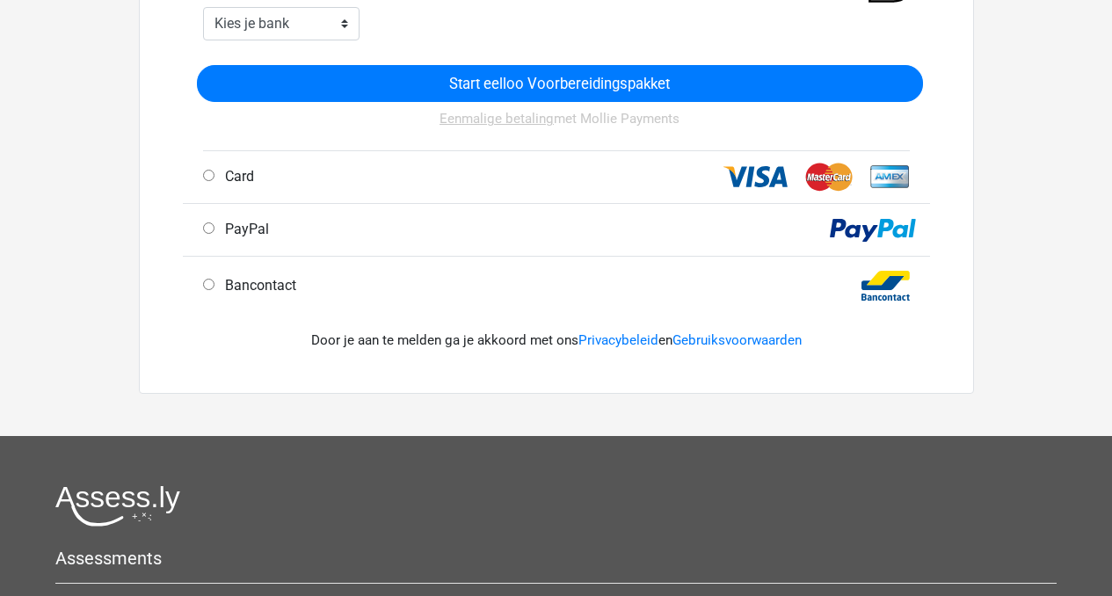
scroll to position [763, 0]
